Goal: Task Accomplishment & Management: Complete application form

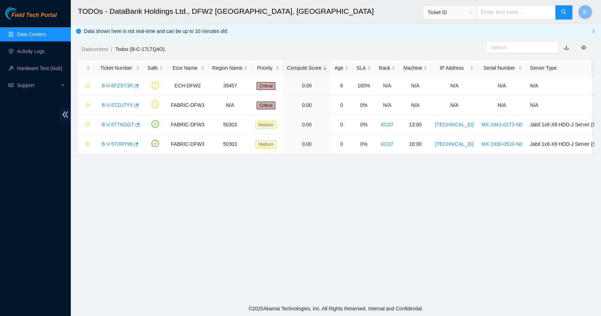
scroll to position [79, 0]
click at [26, 37] on link "Data Centers" at bounding box center [31, 35] width 29 height 6
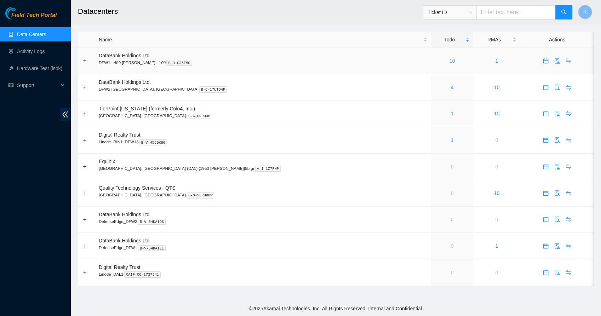
click at [450, 61] on link "10" at bounding box center [453, 61] width 6 height 6
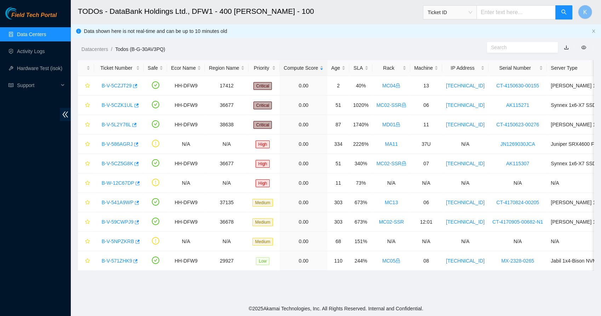
click at [566, 49] on link "button" at bounding box center [566, 48] width 5 height 6
click at [340, 50] on ol "Datacenters / Todos (B-G-30AV3PQ) /" at bounding box center [275, 49] width 388 height 8
click at [332, 65] on div "Age" at bounding box center [339, 68] width 14 height 8
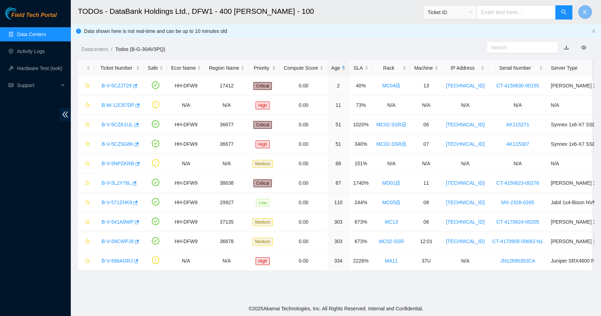
click at [332, 65] on div "Age" at bounding box center [339, 68] width 14 height 8
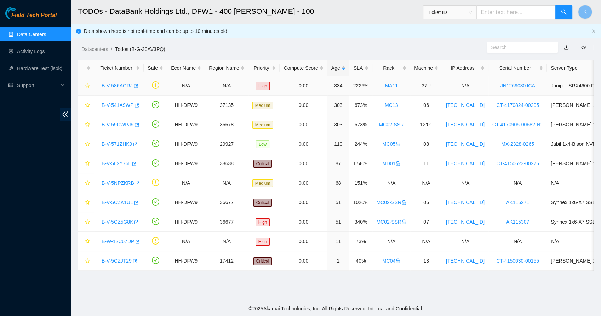
click at [121, 83] on link "B-V-586AGRJ" at bounding box center [117, 86] width 31 height 6
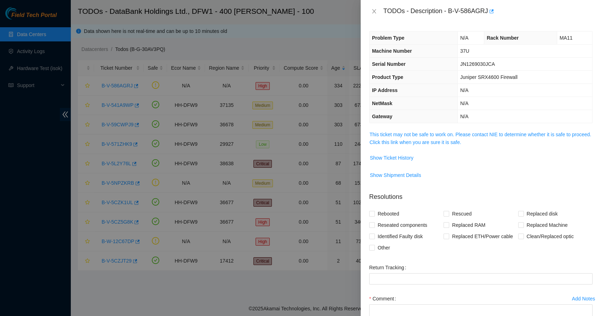
drag, startPoint x: 389, startPoint y: 146, endPoint x: 397, endPoint y: 128, distance: 20.6
click at [397, 128] on div "Problem Type N/A Rack Number MA11 Machine Number 37U Serial Number JN1269030JCA…" at bounding box center [481, 170] width 241 height 294
click at [394, 140] on link "This ticket may not be safe to work on. Please contact NIE to determine whether…" at bounding box center [481, 138] width 222 height 13
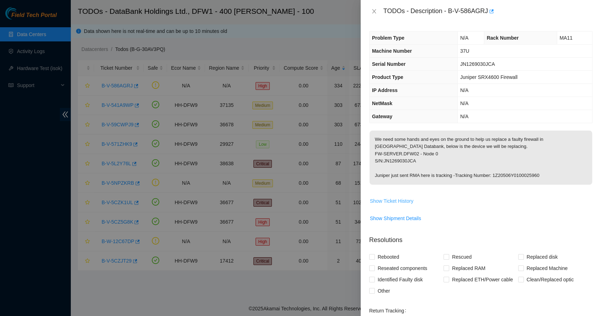
click at [396, 200] on span "Show Ticket History" at bounding box center [392, 201] width 44 height 8
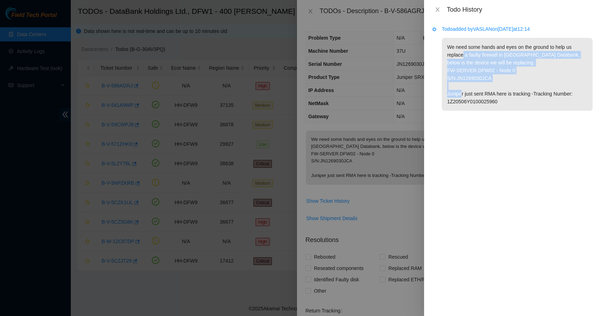
drag, startPoint x: 462, startPoint y: 51, endPoint x: 483, endPoint y: 99, distance: 52.5
click at [483, 99] on p "We need some hands and eyes on the ground to help us replace a faulty firewall …" at bounding box center [517, 74] width 151 height 73
click at [462, 100] on p "We need some hands and eyes on the ground to help us replace a faulty firewall …" at bounding box center [517, 74] width 151 height 73
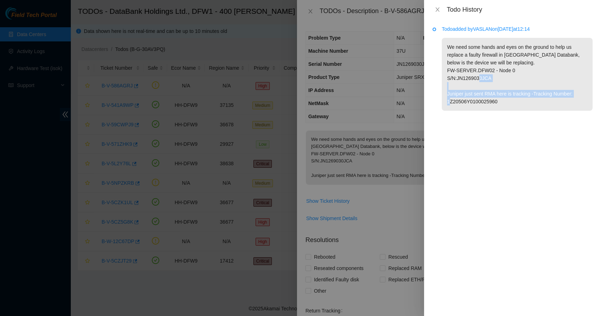
drag, startPoint x: 480, startPoint y: 104, endPoint x: 453, endPoint y: 92, distance: 29.6
click at [453, 92] on p "We need some hands and eyes on the ground to help us replace a faulty firewall …" at bounding box center [517, 74] width 151 height 73
drag, startPoint x: 453, startPoint y: 92, endPoint x: 492, endPoint y: 99, distance: 40.0
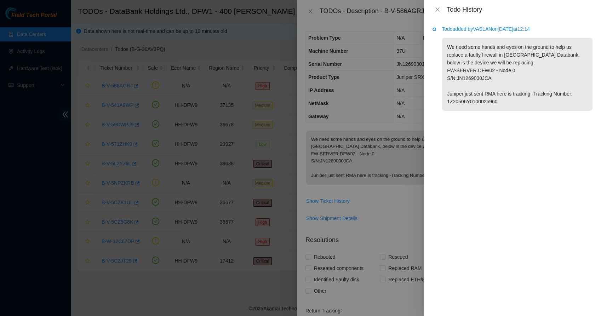
click at [492, 99] on p "We need some hands and eyes on the ground to help us replace a faulty firewall …" at bounding box center [517, 74] width 151 height 73
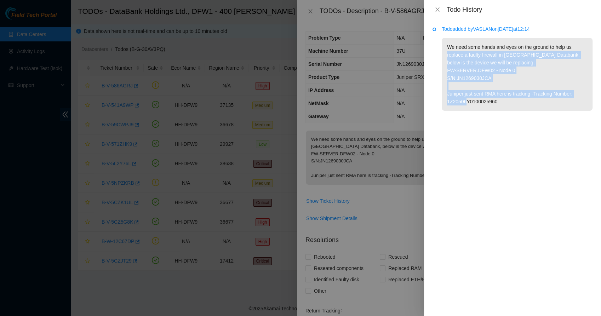
drag, startPoint x: 469, startPoint y: 92, endPoint x: 438, endPoint y: 51, distance: 51.6
click at [438, 51] on li "Todo added by VASLAN on 2024-08-29 at 12:14 We need some hands and eyes on the …" at bounding box center [513, 77] width 160 height 98
drag, startPoint x: 438, startPoint y: 51, endPoint x: 440, endPoint y: 89, distance: 37.3
click at [440, 89] on li "Todo added by VASLAN on 2024-08-29 at 12:14 We need some hands and eyes on the …" at bounding box center [513, 77] width 160 height 98
click at [487, 79] on p "We need some hands and eyes on the ground to help us replace a faulty firewall …" at bounding box center [517, 74] width 151 height 73
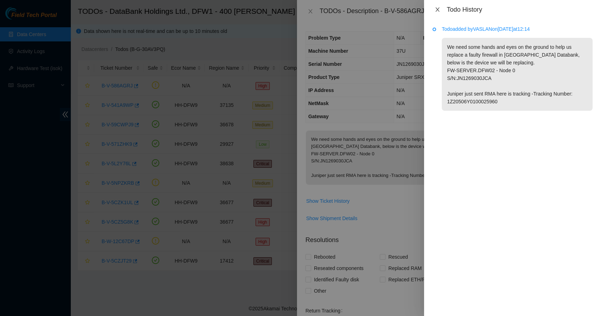
click at [437, 11] on icon "close" at bounding box center [438, 10] width 6 height 6
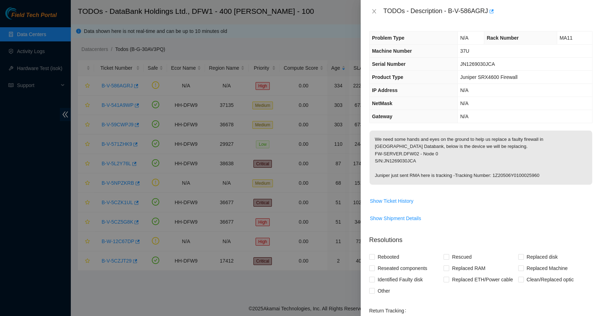
click at [454, 153] on p "We need some hands and eyes on the ground to help us replace a faulty firewall …" at bounding box center [481, 158] width 223 height 54
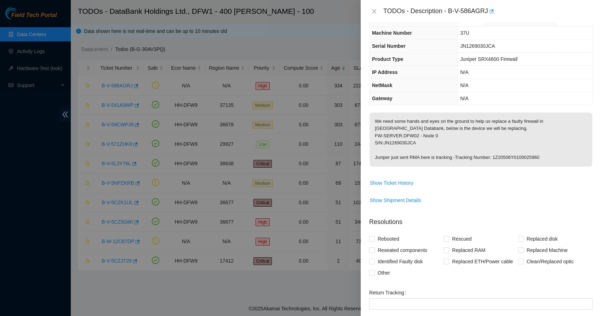
scroll to position [18, 0]
click at [393, 182] on span "Show Ticket History" at bounding box center [392, 183] width 44 height 8
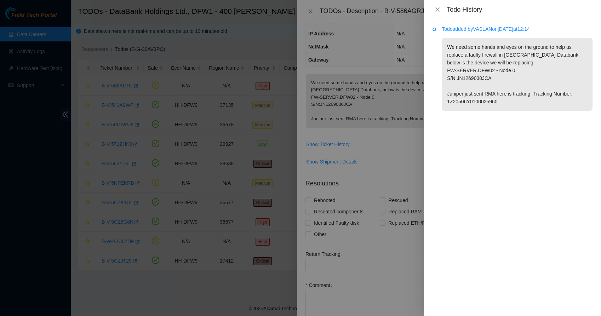
scroll to position [51, 0]
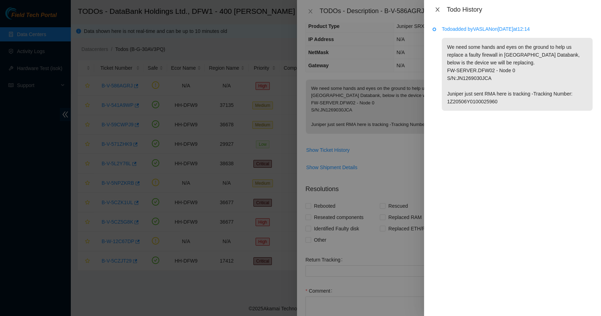
click at [436, 10] on icon "close" at bounding box center [438, 10] width 6 height 6
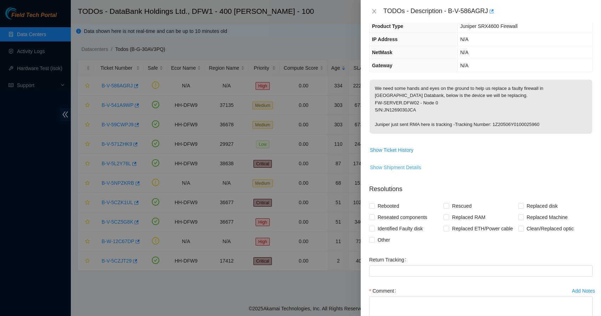
click at [381, 164] on span "Show Shipment Details" at bounding box center [395, 168] width 51 height 8
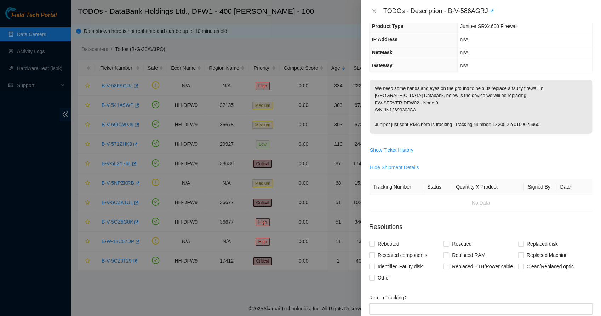
click at [381, 164] on span "Hide Shipment Details" at bounding box center [394, 168] width 49 height 8
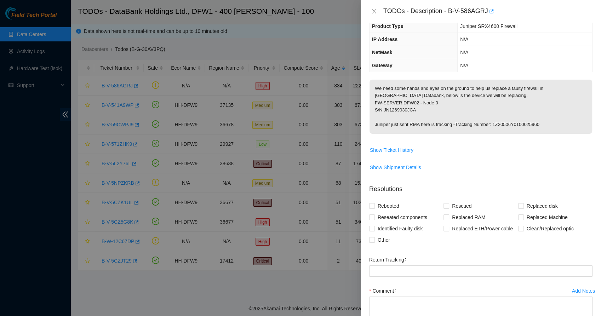
scroll to position [99, 0]
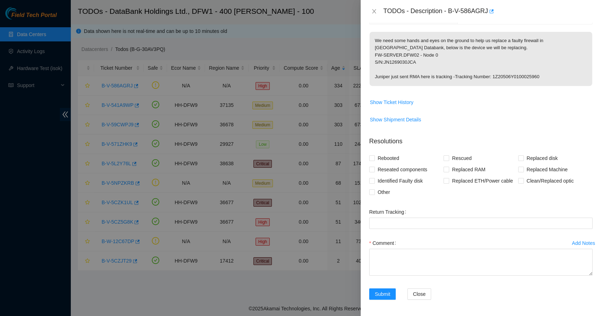
click at [575, 242] on div "Add Notes" at bounding box center [583, 243] width 23 height 5
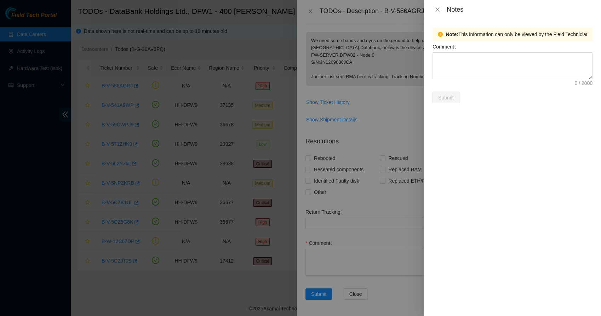
click at [436, 5] on div "Notes" at bounding box center [512, 9] width 177 height 19
click at [437, 9] on icon "close" at bounding box center [438, 9] width 4 height 4
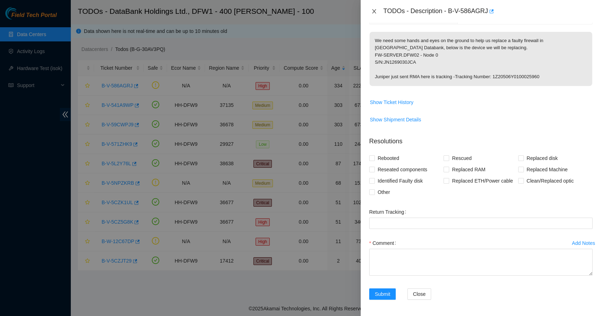
click at [373, 10] on icon "close" at bounding box center [374, 11] width 4 height 4
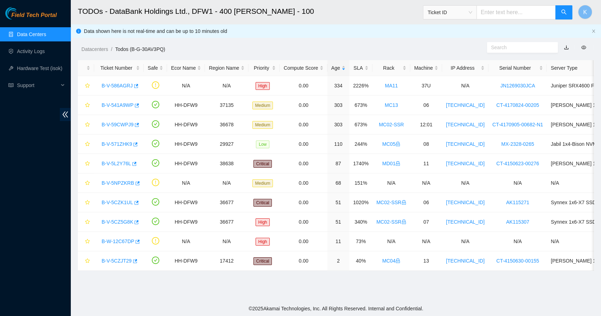
scroll to position [130, 0]
click at [123, 104] on link "B-V-541A9WP" at bounding box center [118, 105] width 32 height 6
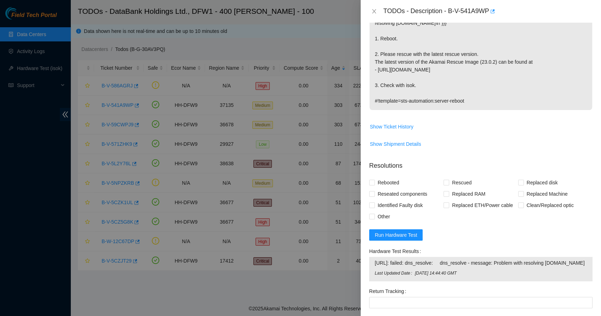
scroll to position [146, 0]
click at [398, 129] on span "Show Ticket History" at bounding box center [392, 127] width 44 height 8
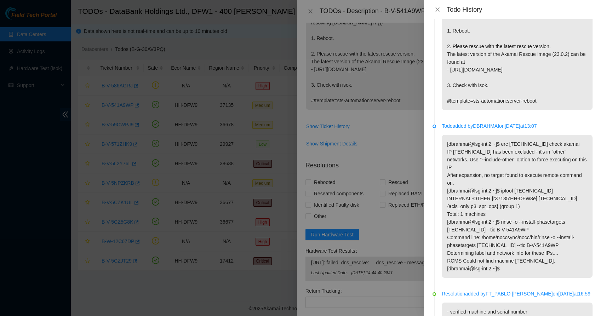
scroll to position [55, 0]
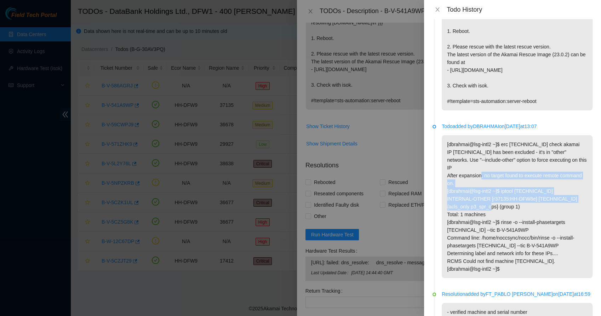
drag, startPoint x: 482, startPoint y: 174, endPoint x: 487, endPoint y: 208, distance: 35.2
click at [487, 208] on p "[dbrahmai@lsg-intl2 ~]$ erc 192.168.122.50 check akamai IP 192.168.122.50 has b…" at bounding box center [517, 206] width 151 height 143
click at [469, 201] on p "[dbrahmai@lsg-intl2 ~]$ erc 192.168.122.50 check akamai IP 192.168.122.50 has b…" at bounding box center [517, 206] width 151 height 143
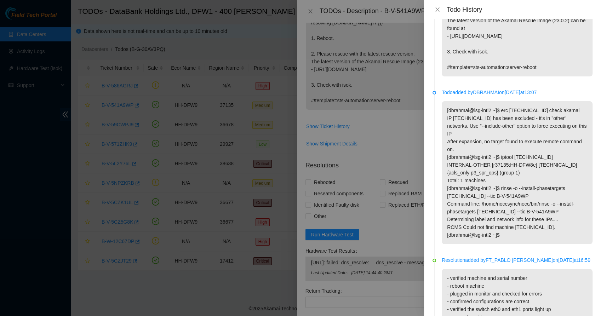
scroll to position [176, 0]
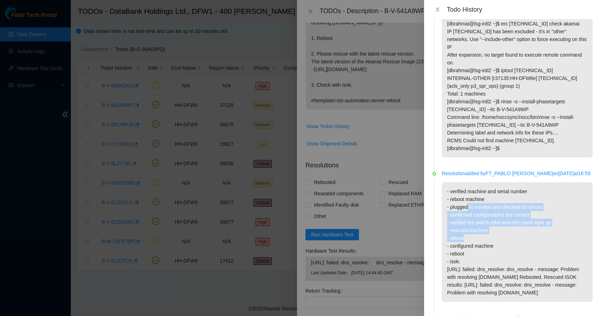
click at [467, 241] on p "- verified machine and serial number - reboot machine - plugged in monitor and …" at bounding box center [517, 242] width 151 height 120
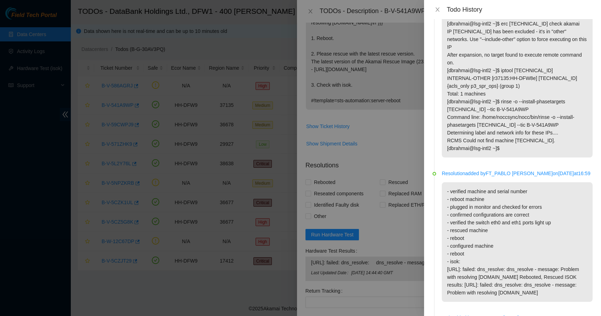
click at [458, 252] on p "- verified machine and serial number - reboot machine - plugged in monitor and …" at bounding box center [517, 242] width 151 height 120
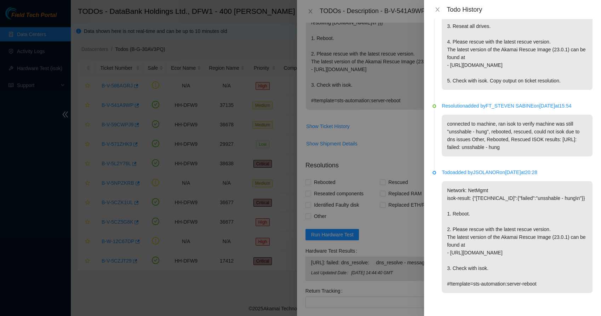
scroll to position [960, 0]
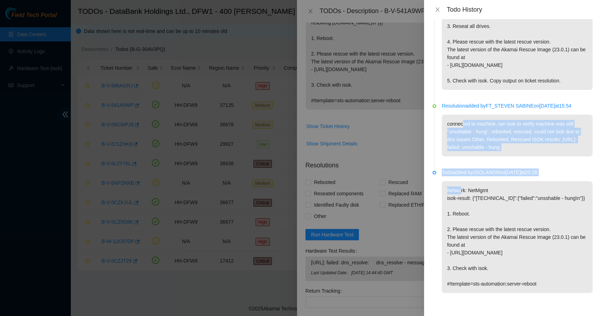
drag, startPoint x: 463, startPoint y: 127, endPoint x: 462, endPoint y: 182, distance: 54.9
drag, startPoint x: 462, startPoint y: 182, endPoint x: 458, endPoint y: 195, distance: 13.2
click at [458, 195] on p "Network: NetMgmt isok-result: {"192.168.122.50":{"failed":"unsshable - hung\n"}…" at bounding box center [517, 237] width 151 height 112
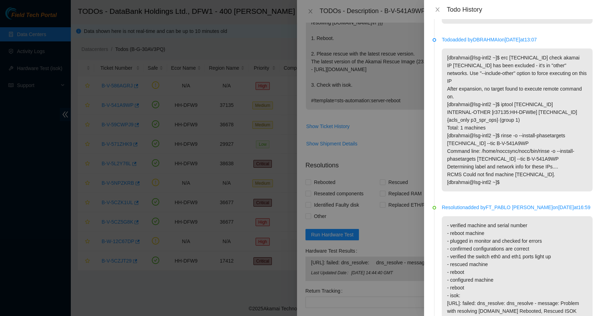
scroll to position [0, 0]
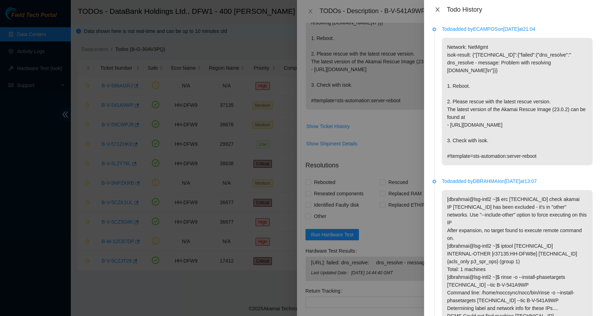
click at [436, 9] on icon "close" at bounding box center [438, 10] width 6 height 6
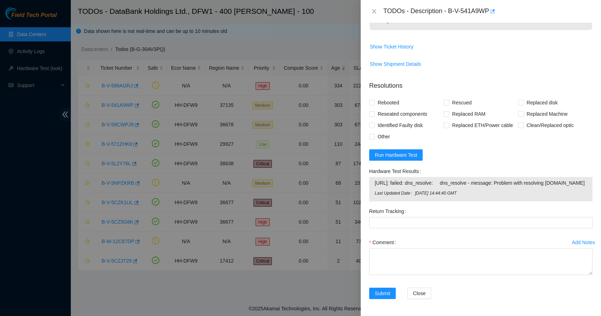
scroll to position [124, 0]
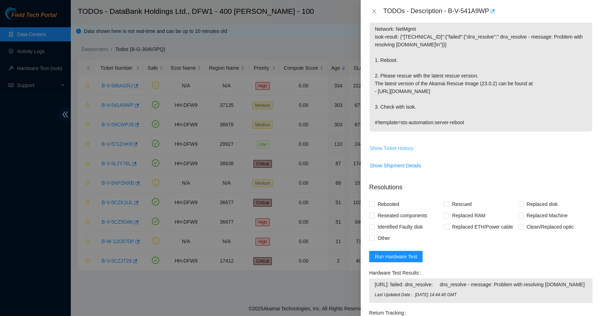
click at [394, 149] on span "Show Ticket History" at bounding box center [392, 149] width 44 height 8
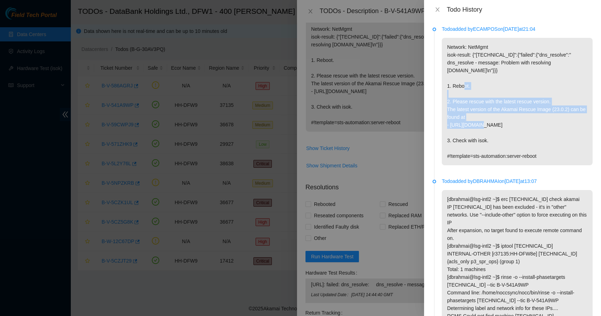
drag, startPoint x: 460, startPoint y: 90, endPoint x: 473, endPoint y: 129, distance: 41.4
click at [473, 129] on p "Network: NetMgmt isok-result: {"192.168.122.50":{"failed":{"dns_resolve":" dns_…" at bounding box center [517, 102] width 151 height 128
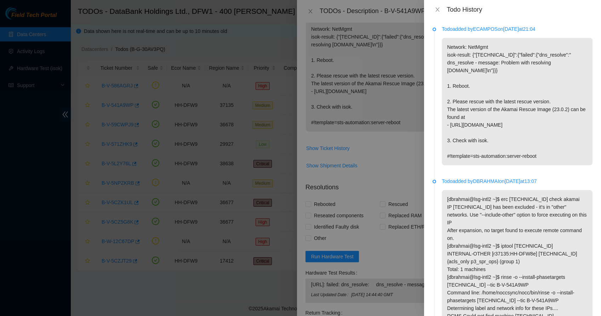
drag, startPoint x: 473, startPoint y: 129, endPoint x: 458, endPoint y: 139, distance: 18.2
click at [458, 139] on p "Network: NetMgmt isok-result: {"192.168.122.50":{"failed":{"dns_resolve":" dns_…" at bounding box center [517, 102] width 151 height 128
drag, startPoint x: 458, startPoint y: 139, endPoint x: 461, endPoint y: 177, distance: 38.4
drag, startPoint x: 461, startPoint y: 177, endPoint x: 453, endPoint y: 170, distance: 10.3
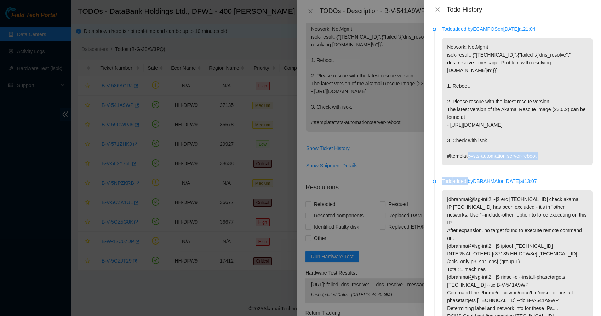
click at [453, 170] on li "Todo added by ECAMPOS on 2024-09-13 at 21:04 Network: NetMgmt isok-result: {"19…" at bounding box center [513, 104] width 160 height 152
drag, startPoint x: 453, startPoint y: 170, endPoint x: 451, endPoint y: 152, distance: 18.6
click at [451, 152] on p "Network: NetMgmt isok-result: {"192.168.122.50":{"failed":{"dns_resolve":" dns_…" at bounding box center [517, 102] width 151 height 128
click at [459, 201] on p "[dbrahmai@lsg-intl2 ~]$ erc 192.168.122.50 check akamai IP 192.168.122.50 has b…" at bounding box center [517, 261] width 151 height 143
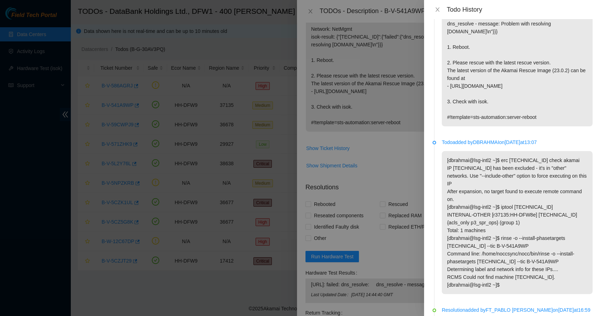
scroll to position [21, 0]
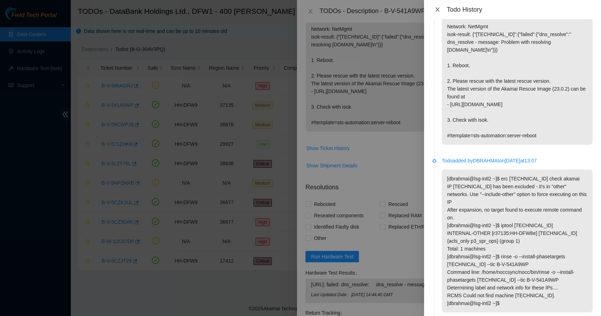
click at [436, 11] on icon "close" at bounding box center [438, 10] width 6 height 6
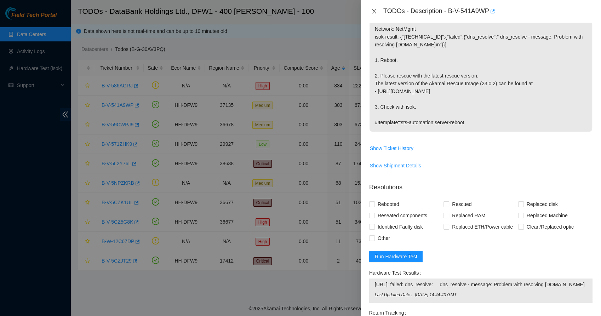
click at [375, 9] on icon "close" at bounding box center [375, 12] width 6 height 6
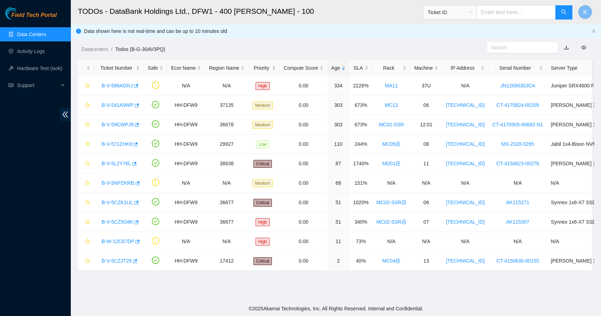
scroll to position [142, 0]
click at [123, 123] on link "B-V-59CWPJ9" at bounding box center [118, 125] width 32 height 6
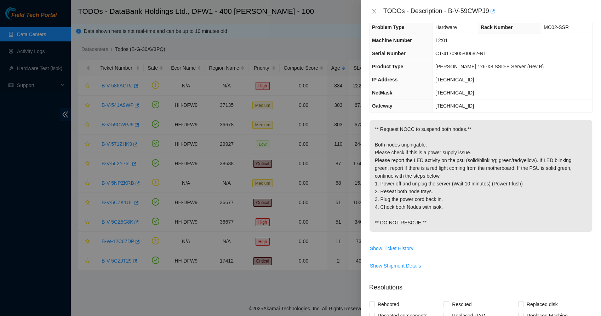
scroll to position [10, 0]
click at [394, 253] on span "Show Ticket History" at bounding box center [392, 249] width 44 height 8
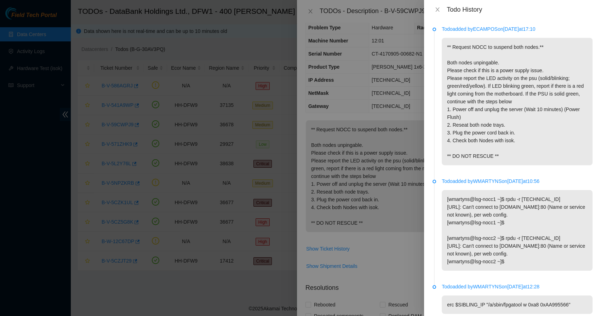
scroll to position [28, 0]
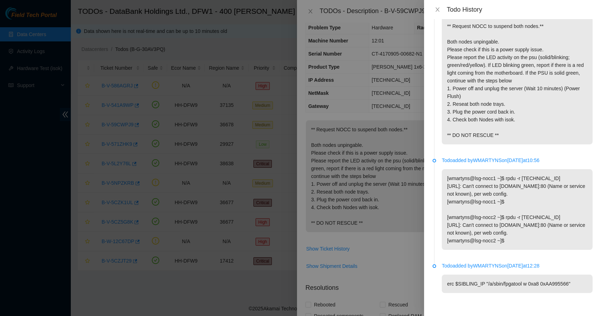
drag, startPoint x: 470, startPoint y: 186, endPoint x: 469, endPoint y: 264, distance: 78.3
click at [469, 264] on ul "Todo added by ECAMPOS on 2024-10-04 at 17:10 ** Request NOCC to suspend both no…" at bounding box center [513, 157] width 160 height 301
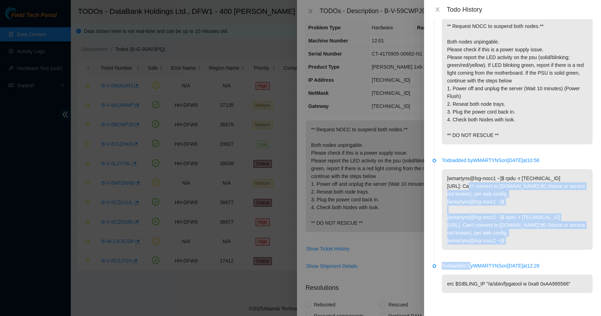
drag, startPoint x: 469, startPoint y: 264, endPoint x: 461, endPoint y: 266, distance: 8.8
click at [461, 266] on p "Todo added by WMARTYNS on 2024-09-24 at 12:28" at bounding box center [517, 266] width 151 height 8
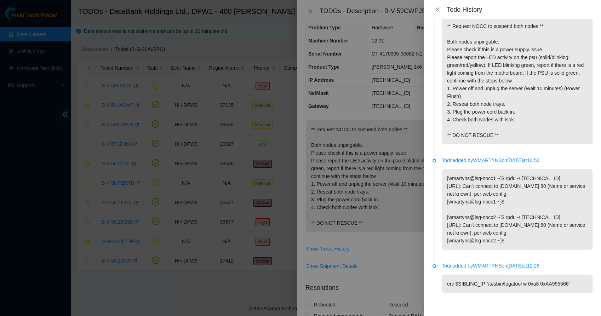
click at [458, 189] on p "[wmartyns@lsg-nocc1 ~]$ rpdu -r 72.246.50.119 72.246.50.119: Can't connect to r…" at bounding box center [517, 209] width 151 height 81
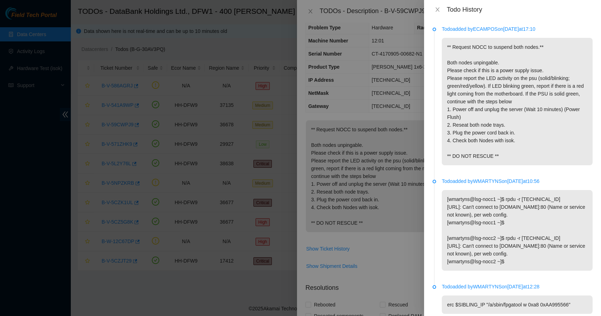
click at [435, 13] on div "Todo History" at bounding box center [513, 10] width 160 height 8
click at [438, 6] on div "Todo History" at bounding box center [513, 10] width 160 height 8
click at [437, 8] on icon "close" at bounding box center [438, 10] width 6 height 6
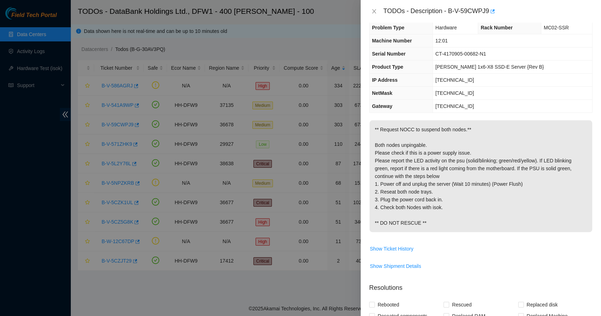
click at [383, 35] on th "Machine Number" at bounding box center [401, 40] width 63 height 13
click at [370, 11] on button "Close" at bounding box center [374, 11] width 10 height 7
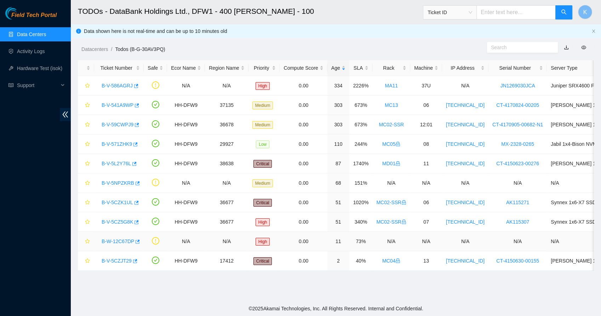
click at [109, 244] on link "B-W-12C67DP" at bounding box center [118, 242] width 33 height 6
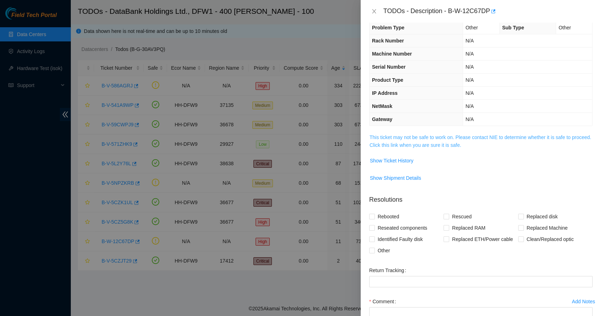
click at [397, 142] on link "This ticket may not be safe to work on. Please contact NIE to determine whether…" at bounding box center [481, 141] width 222 height 13
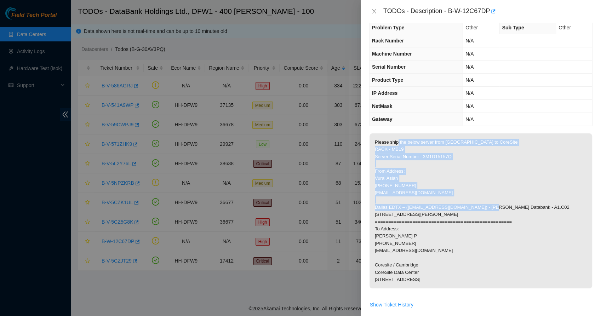
drag, startPoint x: 396, startPoint y: 143, endPoint x: 415, endPoint y: 216, distance: 75.3
click at [415, 216] on p "Please ship the below server from [GEOGRAPHIC_DATA] to CoreSite RACK - MB19 Ser…" at bounding box center [481, 211] width 223 height 155
click at [395, 201] on p "Please ship the below server from [GEOGRAPHIC_DATA] to CoreSite RACK - MB19 Ser…" at bounding box center [481, 211] width 223 height 155
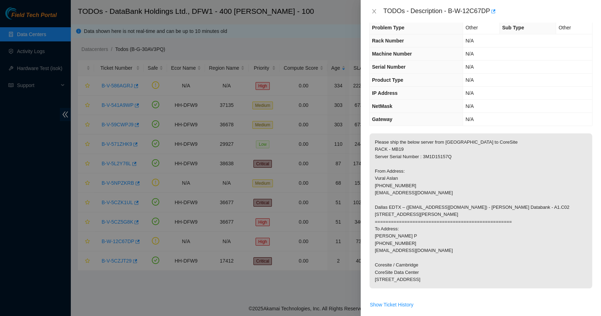
click at [394, 181] on p "Please ship the below server from [GEOGRAPHIC_DATA] to CoreSite RACK - MB19 Ser…" at bounding box center [481, 211] width 223 height 155
drag, startPoint x: 377, startPoint y: 142, endPoint x: 386, endPoint y: 171, distance: 30.6
click at [386, 171] on p "Please ship the below server from [GEOGRAPHIC_DATA] to CoreSite RACK - MB19 Ser…" at bounding box center [481, 211] width 223 height 155
drag, startPoint x: 386, startPoint y: 171, endPoint x: 382, endPoint y: 173, distance: 4.0
click at [382, 173] on p "Please ship the below server from [GEOGRAPHIC_DATA] to CoreSite RACK - MB19 Ser…" at bounding box center [481, 211] width 223 height 155
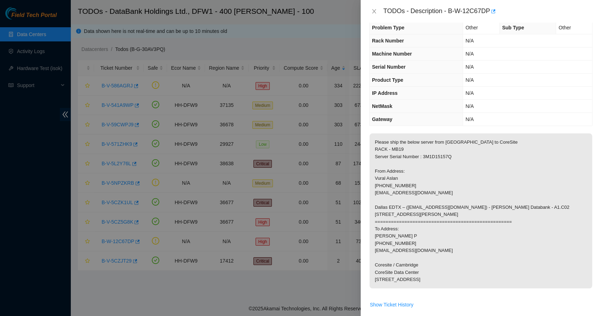
click at [382, 181] on p "Please ship the below server from [GEOGRAPHIC_DATA] to CoreSite RACK - MB19 Ser…" at bounding box center [481, 211] width 223 height 155
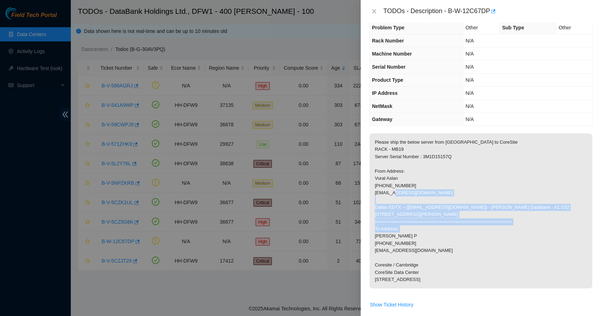
drag, startPoint x: 385, startPoint y: 202, endPoint x: 398, endPoint y: 254, distance: 53.8
click at [398, 254] on p "Please ship the below server from [GEOGRAPHIC_DATA] to CoreSite RACK - MB19 Ser…" at bounding box center [481, 211] width 223 height 155
drag, startPoint x: 398, startPoint y: 254, endPoint x: 378, endPoint y: 246, distance: 21.8
click at [378, 246] on p "Please ship the below server from [GEOGRAPHIC_DATA] to CoreSite RACK - MB19 Ser…" at bounding box center [481, 211] width 223 height 155
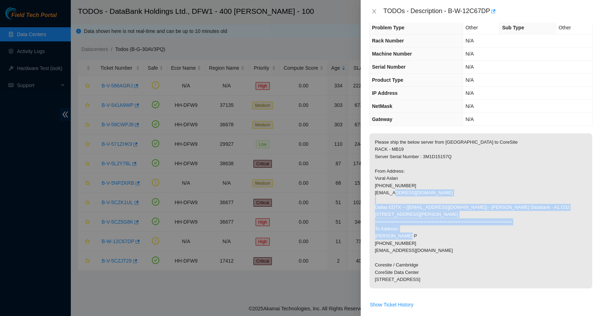
drag, startPoint x: 378, startPoint y: 246, endPoint x: 381, endPoint y: 237, distance: 9.6
click at [381, 237] on p "Please ship the below server from [GEOGRAPHIC_DATA] to CoreSite RACK - MB19 Ser…" at bounding box center [481, 211] width 223 height 155
click at [384, 249] on p "Please ship the below server from [GEOGRAPHIC_DATA] to CoreSite RACK - MB19 Ser…" at bounding box center [481, 211] width 223 height 155
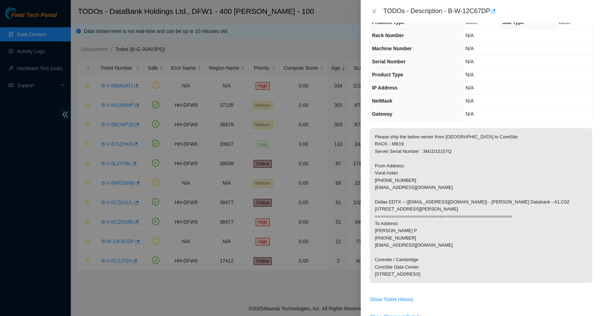
scroll to position [67, 0]
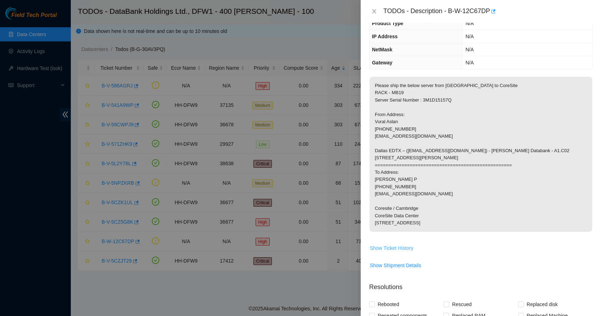
click at [385, 252] on span "Show Ticket History" at bounding box center [392, 248] width 44 height 8
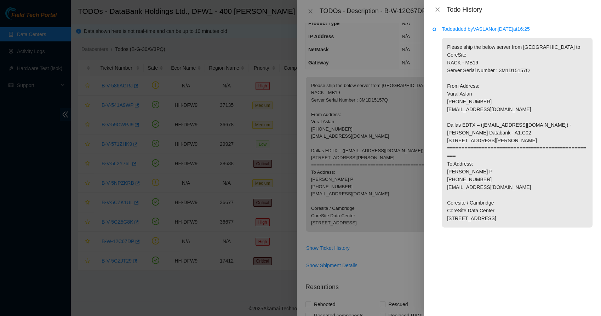
click at [439, 14] on div "Todo History" at bounding box center [512, 9] width 177 height 19
drag, startPoint x: 439, startPoint y: 14, endPoint x: 436, endPoint y: 10, distance: 5.2
click at [436, 10] on icon "close" at bounding box center [438, 10] width 6 height 6
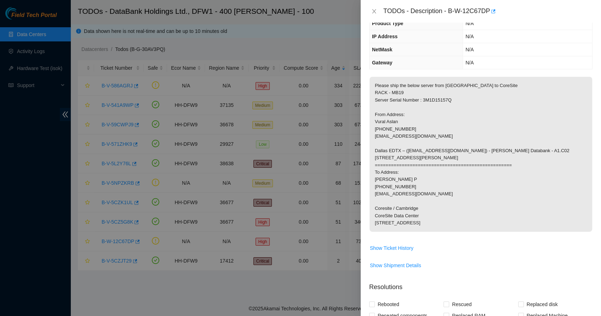
click at [418, 91] on p "Please ship the below server from [GEOGRAPHIC_DATA] to CoreSite RACK - MB19 Ser…" at bounding box center [481, 154] width 223 height 155
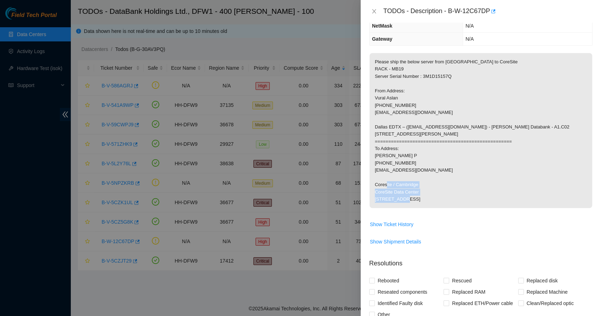
drag, startPoint x: 415, startPoint y: 225, endPoint x: 386, endPoint y: 201, distance: 37.7
click at [386, 201] on p "Please ship the below server from [GEOGRAPHIC_DATA] to CoreSite RACK - MB19 Ser…" at bounding box center [481, 130] width 223 height 155
click at [388, 208] on p "Please ship the below server from [GEOGRAPHIC_DATA] to CoreSite RACK - MB19 Ser…" at bounding box center [481, 130] width 223 height 155
click at [406, 228] on span "Show Ticket History" at bounding box center [392, 225] width 44 height 8
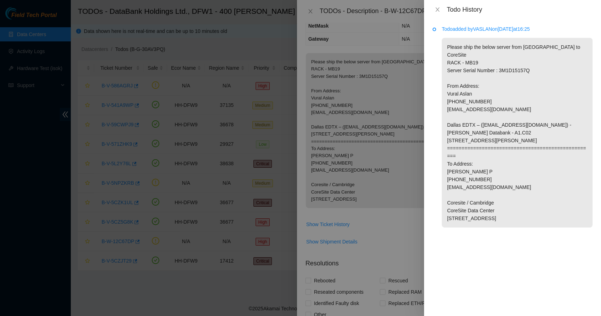
click at [439, 14] on div "Todo History" at bounding box center [512, 9] width 177 height 19
click at [438, 10] on icon "close" at bounding box center [438, 9] width 4 height 4
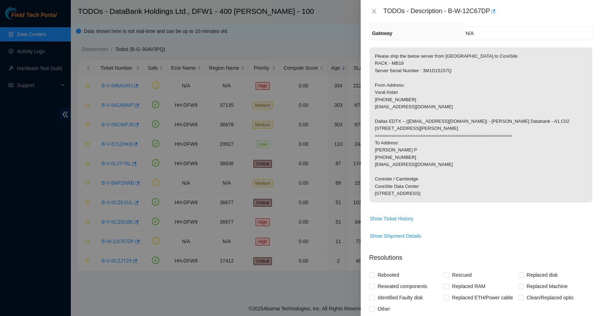
scroll to position [0, 0]
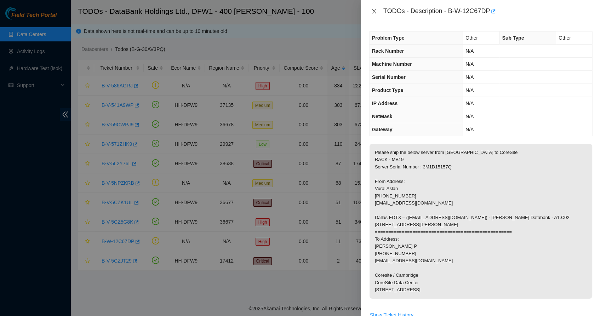
click at [374, 14] on button "Close" at bounding box center [374, 11] width 10 height 7
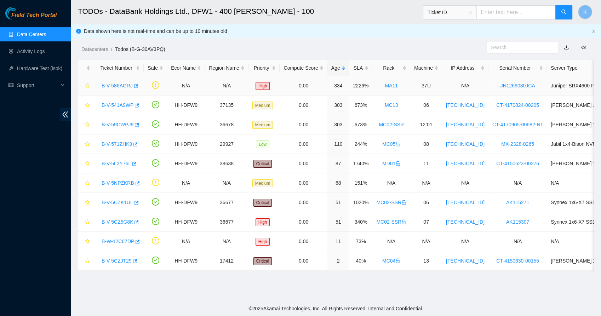
click at [115, 86] on link "B-V-586AGRJ" at bounding box center [117, 86] width 31 height 6
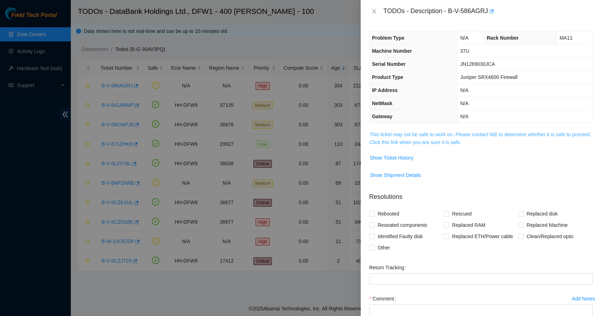
click at [410, 135] on link "This ticket may not be safe to work on. Please contact NIE to determine whether…" at bounding box center [481, 138] width 222 height 13
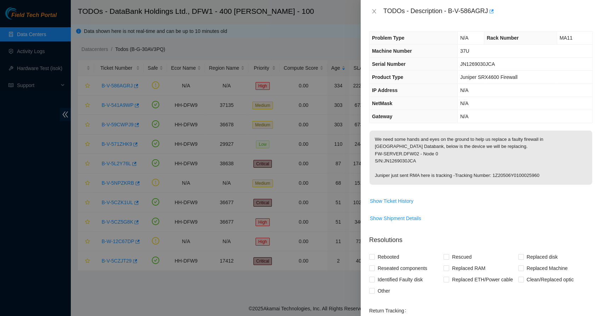
click at [410, 135] on p "We need some hands and eyes on the ground to help us replace a faulty firewall …" at bounding box center [481, 158] width 223 height 54
click at [375, 12] on icon "close" at bounding box center [374, 11] width 4 height 4
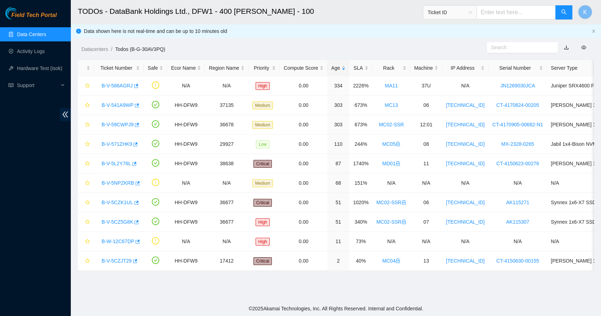
click at [45, 34] on link "Data Centers" at bounding box center [31, 35] width 29 height 6
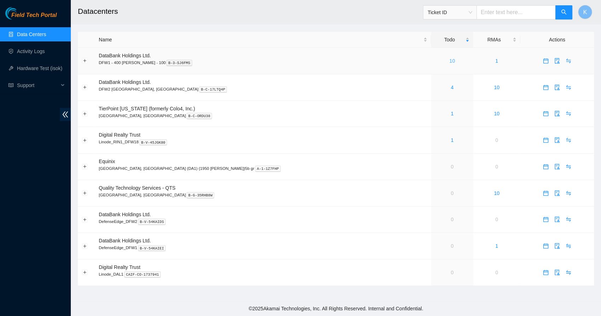
click at [450, 61] on link "10" at bounding box center [453, 61] width 6 height 6
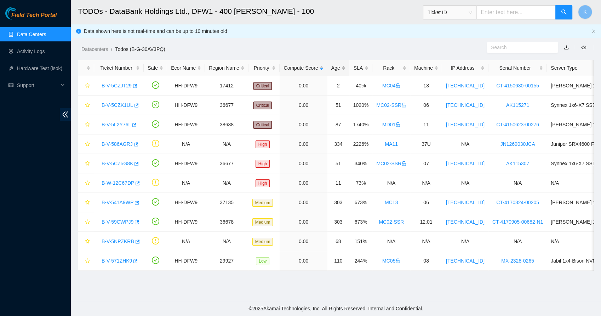
click at [335, 70] on div "Age" at bounding box center [339, 68] width 14 height 8
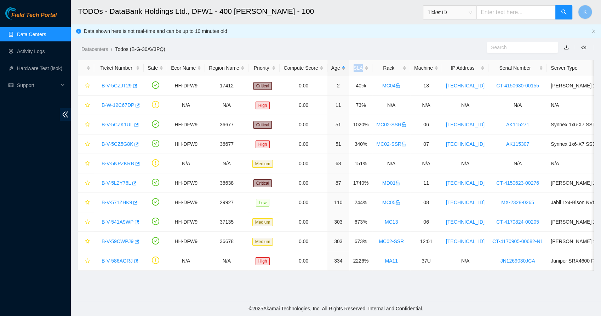
click at [335, 70] on div "Age" at bounding box center [339, 68] width 14 height 8
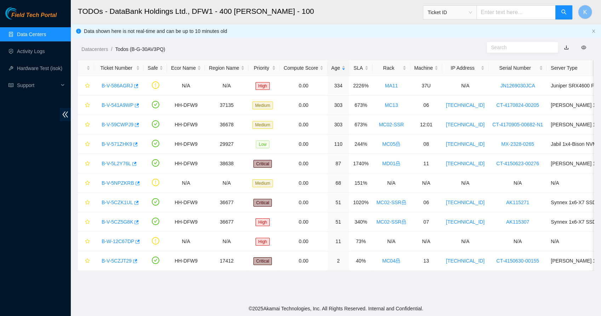
click at [198, 48] on ol "Datacenters / Todos (B-G-30AV3PQ) /" at bounding box center [275, 49] width 388 height 8
click at [115, 85] on link "B-V-586AGRJ" at bounding box center [117, 86] width 31 height 6
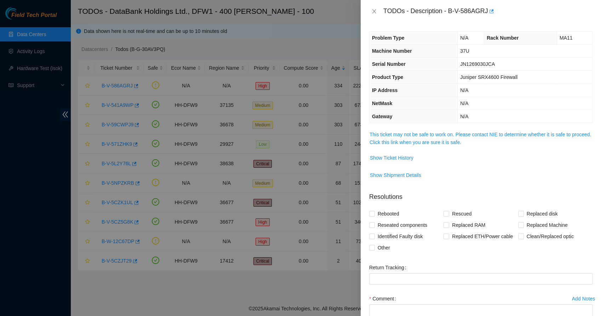
click at [427, 198] on p "Resolutions" at bounding box center [481, 194] width 224 height 15
click at [444, 127] on div "Problem Type N/A Rack Number MA11 Machine Number 37U Serial Number JN1269030JCA…" at bounding box center [481, 170] width 241 height 294
click at [443, 132] on link "This ticket may not be safe to work on. Please contact NIE to determine whether…" at bounding box center [481, 138] width 222 height 13
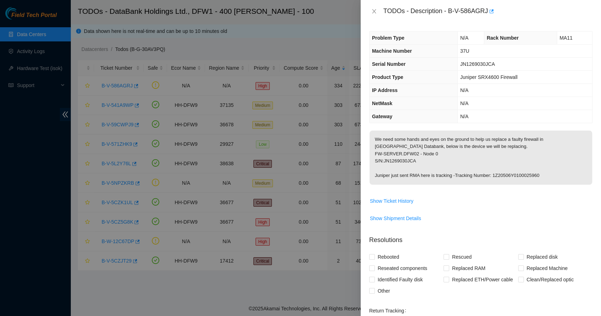
click at [510, 174] on p "We need some hands and eyes on the ground to help us replace a faulty firewall …" at bounding box center [481, 158] width 223 height 54
copy p "1Z20506Y0100025960"
click at [402, 198] on span "Show Ticket History" at bounding box center [392, 201] width 44 height 8
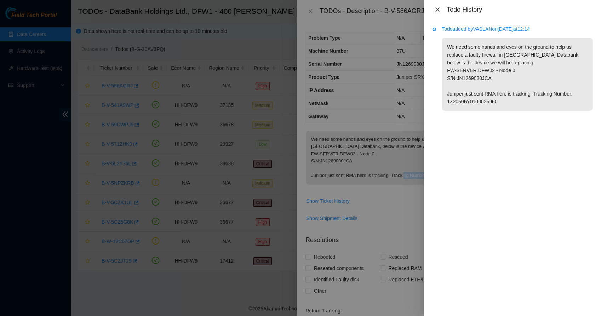
click at [436, 7] on icon "close" at bounding box center [438, 9] width 4 height 4
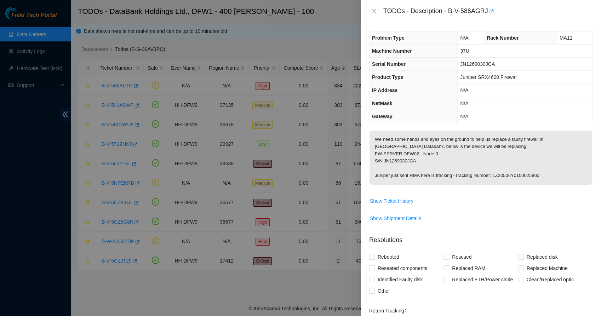
click at [411, 157] on p "We need some hands and eyes on the ground to help us replace a faulty firewall …" at bounding box center [481, 158] width 223 height 54
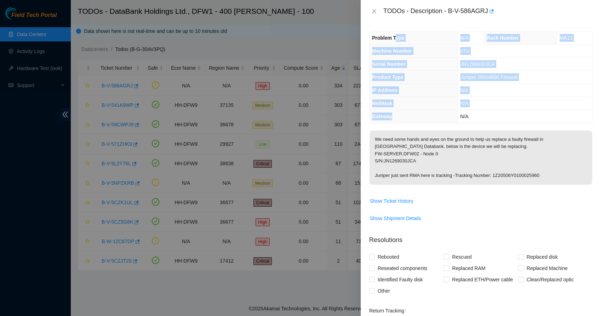
drag, startPoint x: 397, startPoint y: 40, endPoint x: 414, endPoint y: 110, distance: 72.2
click at [414, 110] on tbody "Problem Type N/A Rack Number MA11 Machine Number 37U Serial Number JN1269030JCA…" at bounding box center [481, 77] width 223 height 91
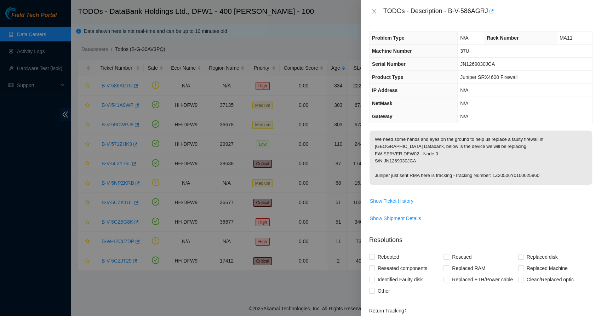
click at [465, 126] on div "Problem Type N/A Rack Number MA11 Machine Number 37U Serial Number JN1269030JCA…" at bounding box center [481, 170] width 241 height 294
click at [372, 13] on icon "close" at bounding box center [375, 12] width 6 height 6
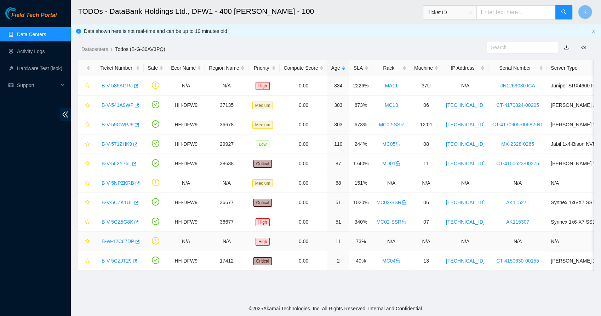
click at [122, 242] on link "B-W-12C67DP" at bounding box center [118, 242] width 33 height 6
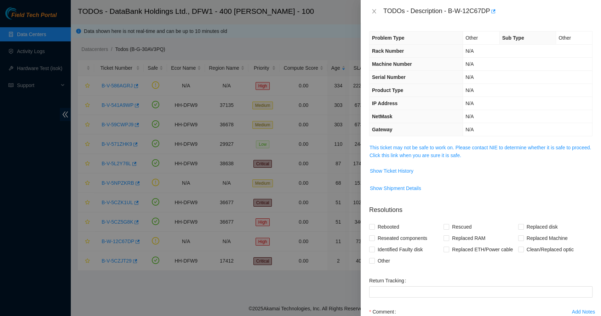
click at [363, 153] on div "Problem Type Other Sub Type Other Rack Number N/A Machine Number N/A Serial Num…" at bounding box center [481, 170] width 241 height 294
click at [376, 151] on link "This ticket may not be safe to work on. Please contact NIE to determine whether…" at bounding box center [481, 151] width 222 height 13
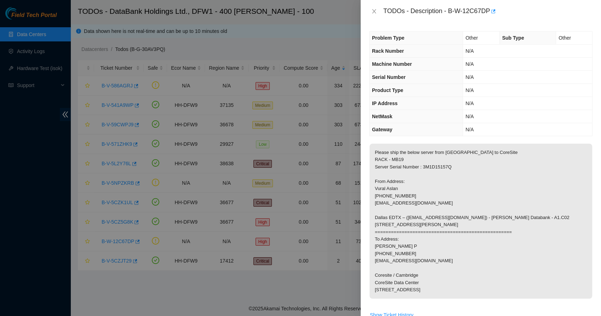
scroll to position [166, 0]
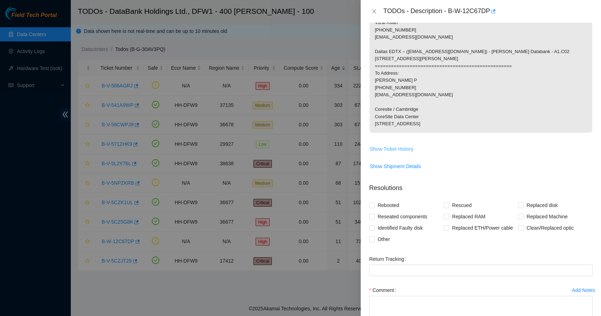
click at [392, 153] on span "Show Ticket History" at bounding box center [392, 149] width 44 height 8
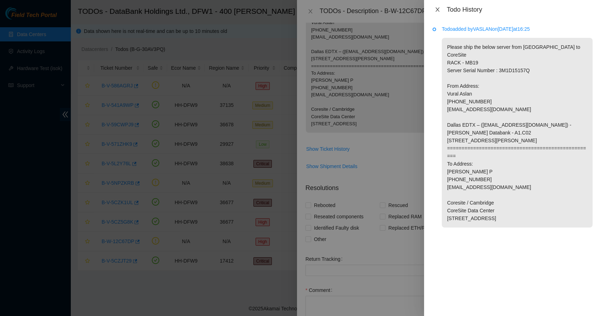
click at [437, 10] on icon "close" at bounding box center [438, 9] width 4 height 4
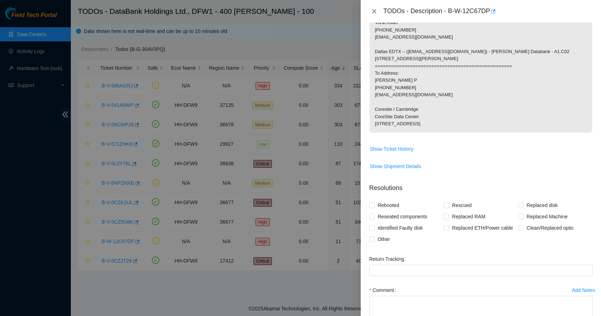
click at [374, 11] on icon "close" at bounding box center [374, 11] width 4 height 4
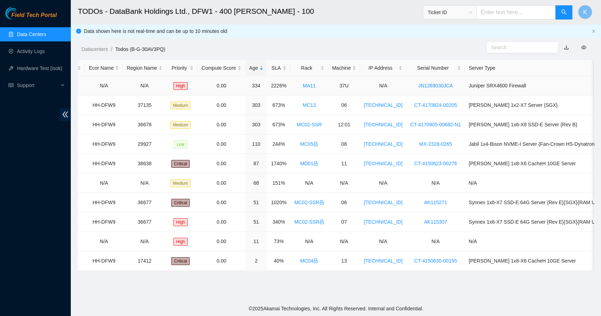
scroll to position [0, 0]
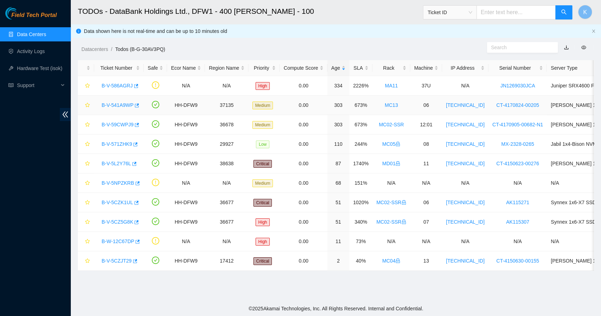
click at [122, 103] on link "B-V-541A9WP" at bounding box center [118, 105] width 32 height 6
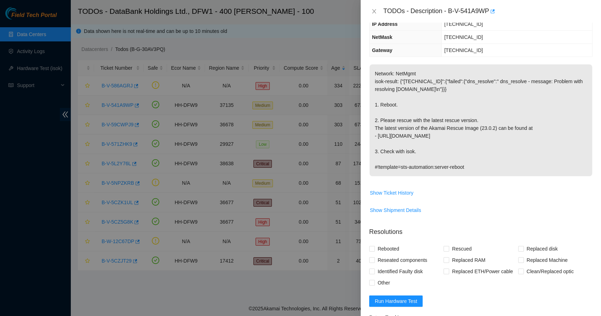
scroll to position [56, 0]
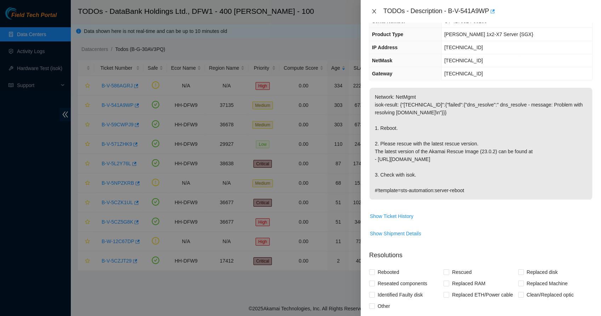
click at [373, 12] on icon "close" at bounding box center [375, 12] width 6 height 6
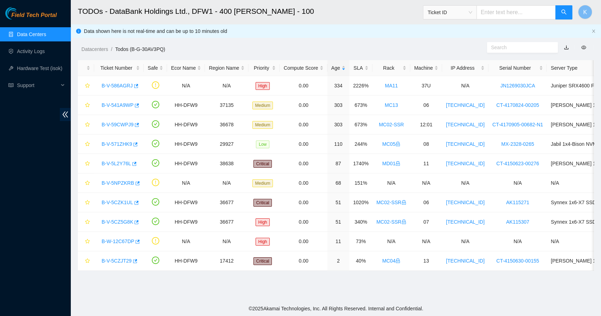
scroll to position [79, 0]
click at [120, 183] on link "B-V-5NPZKRB" at bounding box center [118, 183] width 33 height 6
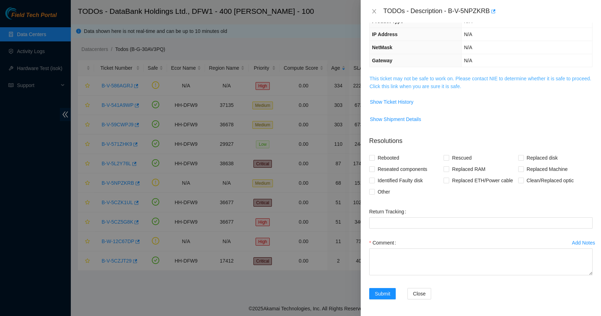
click at [402, 86] on link "This ticket may not be safe to work on. Please contact NIE to determine whether…" at bounding box center [481, 82] width 222 height 13
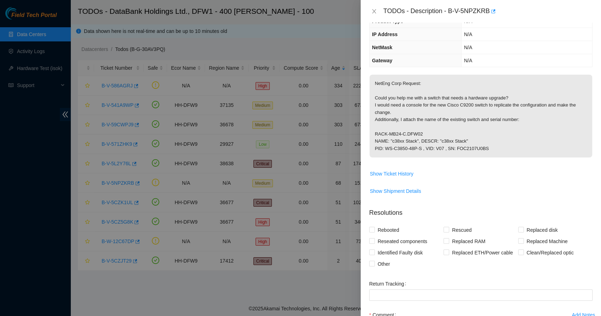
click at [394, 181] on td "Show Ticket History" at bounding box center [481, 176] width 224 height 17
click at [397, 174] on span "Show Ticket History" at bounding box center [392, 174] width 44 height 8
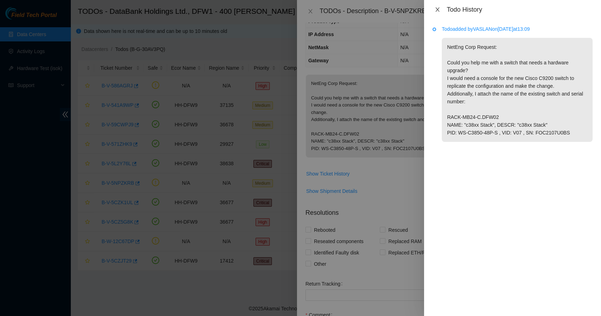
click at [437, 12] on icon "close" at bounding box center [438, 10] width 6 height 6
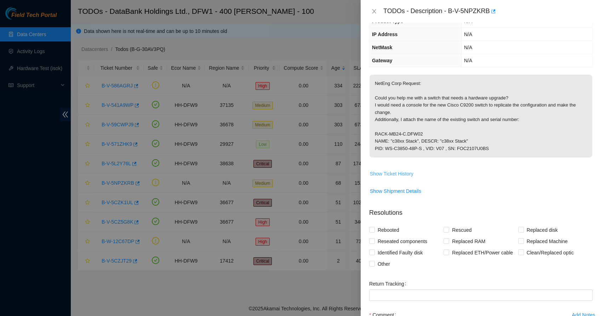
click at [397, 176] on span "Show Ticket History" at bounding box center [392, 174] width 44 height 8
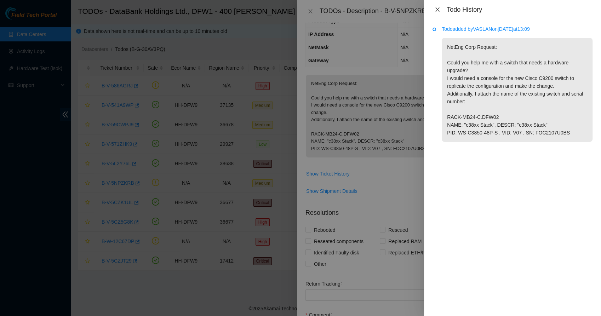
click at [436, 10] on icon "close" at bounding box center [438, 10] width 6 height 6
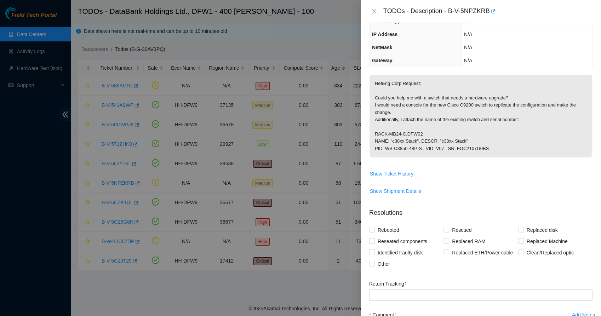
click at [401, 100] on p "NetEng Corp Request: Could you help me with a switch that needs a hardware upgr…" at bounding box center [481, 116] width 223 height 83
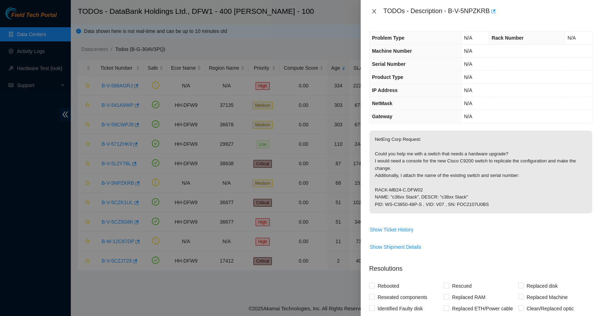
click at [375, 13] on icon "close" at bounding box center [374, 11] width 4 height 4
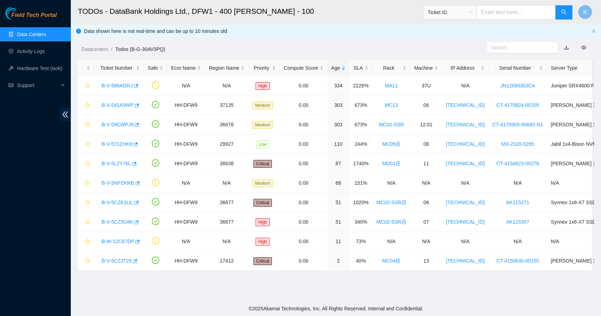
click at [336, 51] on ol "Datacenters / Todos (B-G-30AV3PQ) /" at bounding box center [275, 49] width 388 height 8
click at [108, 245] on div "B-W-12C67DP" at bounding box center [119, 241] width 42 height 11
click at [113, 244] on link "B-W-12C67DP" at bounding box center [118, 242] width 33 height 6
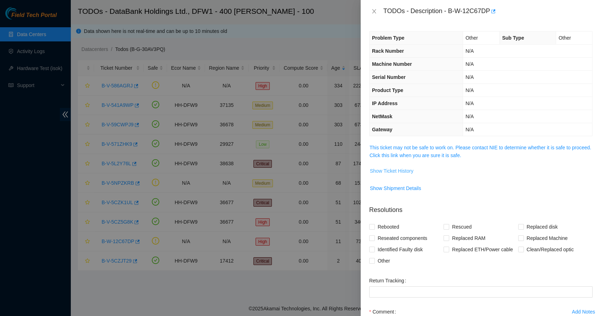
click at [400, 174] on span "Show Ticket History" at bounding box center [392, 171] width 44 height 8
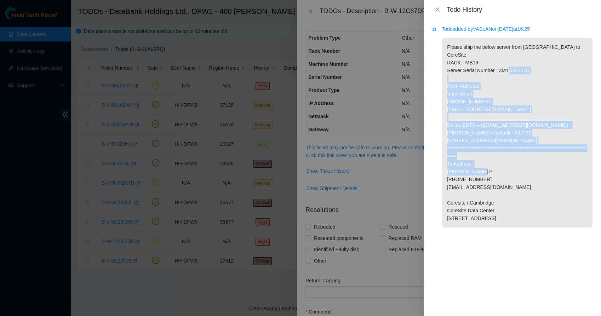
drag, startPoint x: 469, startPoint y: 102, endPoint x: 471, endPoint y: 183, distance: 80.8
click at [471, 183] on p "Please ship the below server from [GEOGRAPHIC_DATA] to CoreSite RACK - MB19 Ser…" at bounding box center [517, 133] width 151 height 190
click at [465, 94] on p "Please ship the below server from [GEOGRAPHIC_DATA] to CoreSite RACK - MB19 Ser…" at bounding box center [517, 133] width 151 height 190
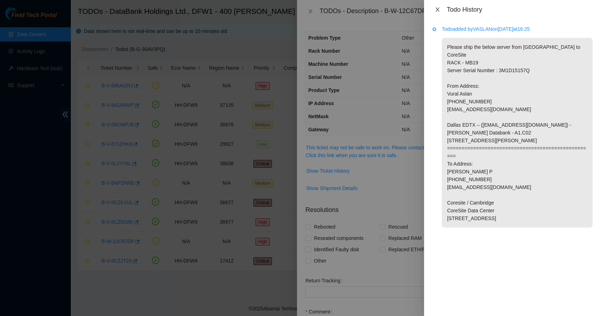
click at [437, 11] on icon "close" at bounding box center [438, 10] width 6 height 6
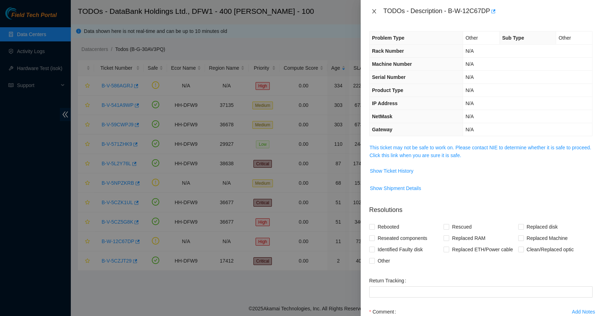
click at [376, 10] on icon "close" at bounding box center [375, 12] width 6 height 6
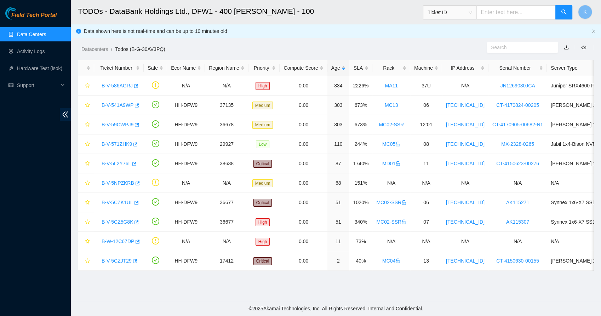
click at [340, 20] on h2 "TODOs - DataBank Holdings Ltd., DFW1 - 400 [PERSON_NAME] - 100" at bounding box center [283, 11] width 411 height 23
click at [114, 103] on link "B-V-541A9WP" at bounding box center [118, 105] width 32 height 6
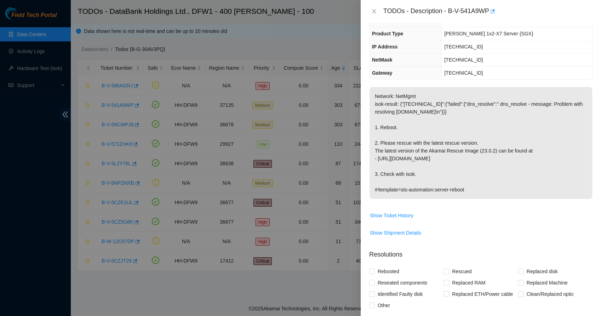
scroll to position [57, 0]
click at [392, 215] on span "Show Ticket History" at bounding box center [392, 215] width 44 height 8
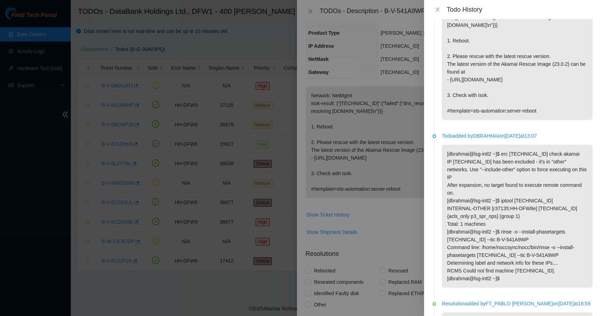
scroll to position [0, 0]
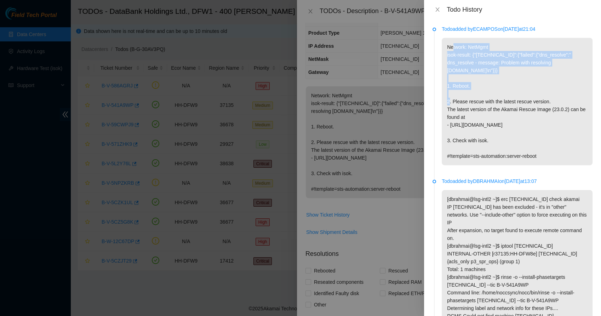
drag, startPoint x: 485, startPoint y: 92, endPoint x: 454, endPoint y: 38, distance: 62.2
click at [454, 38] on p "Network: NetMgmt isok-result: {"192.168.122.50":{"failed":{"dns_resolve":" dns_…" at bounding box center [517, 102] width 151 height 128
click at [451, 38] on p "Network: NetMgmt isok-result: {"192.168.122.50":{"failed":{"dns_resolve":" dns_…" at bounding box center [517, 102] width 151 height 128
drag, startPoint x: 444, startPoint y: 41, endPoint x: 492, endPoint y: 114, distance: 86.7
click at [492, 114] on p "Network: NetMgmt isok-result: {"192.168.122.50":{"failed":{"dns_resolve":" dns_…" at bounding box center [517, 102] width 151 height 128
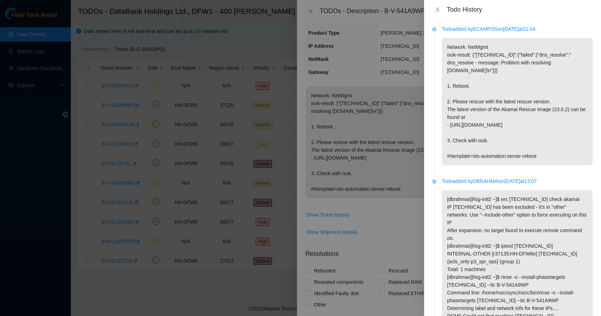
drag, startPoint x: 492, startPoint y: 114, endPoint x: 477, endPoint y: 147, distance: 36.2
click at [477, 147] on p "Network: NetMgmt isok-result: {"192.168.122.50":{"failed":{"dns_resolve":" dns_…" at bounding box center [517, 102] width 151 height 128
click at [439, 13] on div "Todo History" at bounding box center [513, 10] width 160 height 8
click at [439, 12] on icon "close" at bounding box center [438, 10] width 6 height 6
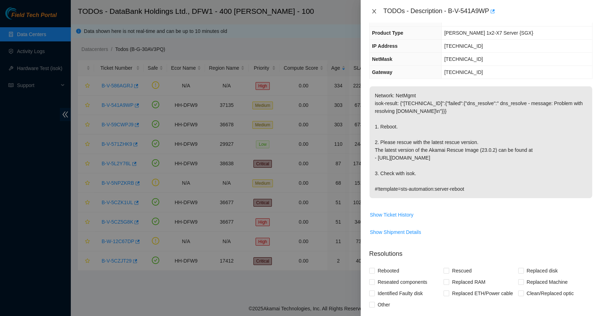
click at [374, 11] on icon "close" at bounding box center [374, 11] width 4 height 4
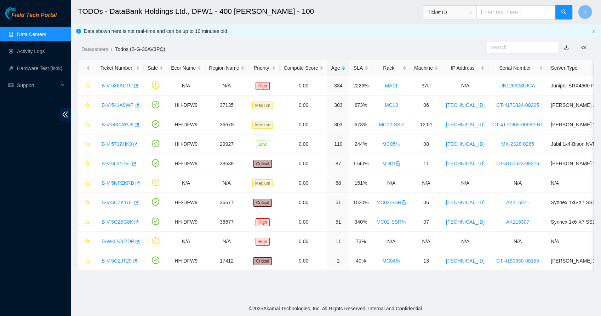
scroll to position [81, 0]
click at [117, 183] on link "B-V-5NPZKRB" at bounding box center [118, 183] width 33 height 6
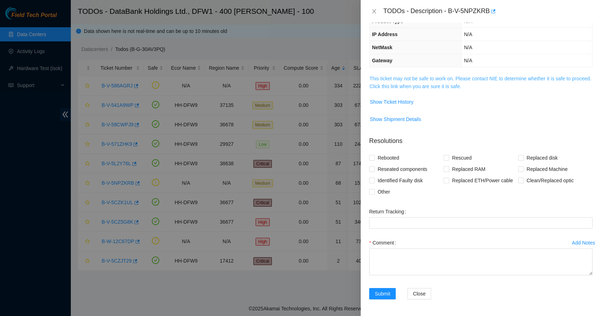
click at [415, 84] on link "This ticket may not be safe to work on. Please contact NIE to determine whether…" at bounding box center [481, 82] width 222 height 13
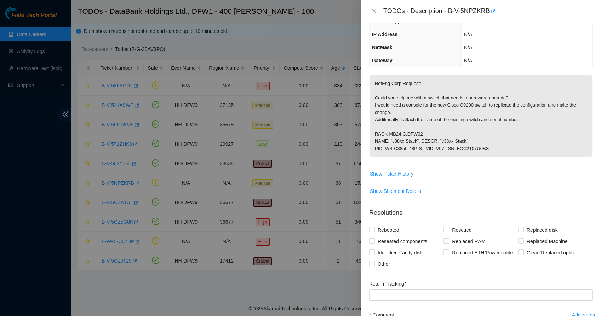
click at [392, 136] on p "NetEng Corp Request: Could you help me with a switch that needs a hardware upgr…" at bounding box center [481, 116] width 223 height 83
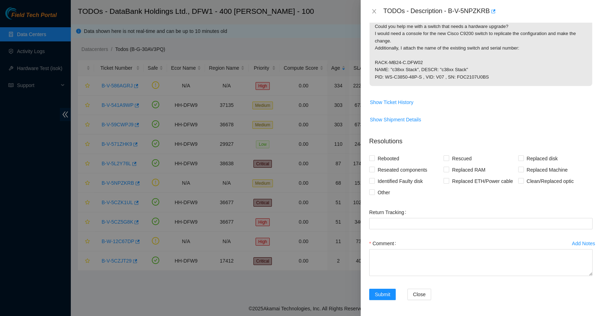
click at [445, 77] on p "NetEng Corp Request: Could you help me with a switch that needs a hardware upgr…" at bounding box center [481, 44] width 223 height 83
click at [483, 78] on p "NetEng Corp Request: Could you help me with a switch that needs a hardware upgr…" at bounding box center [481, 44] width 223 height 83
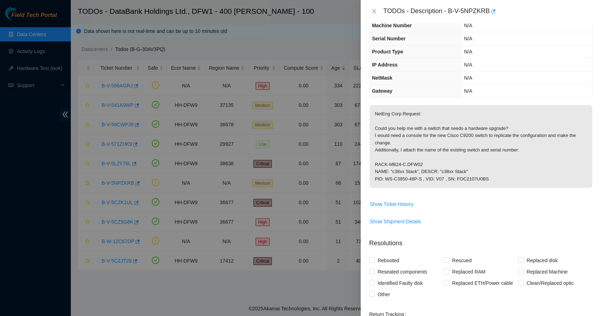
scroll to position [0, 0]
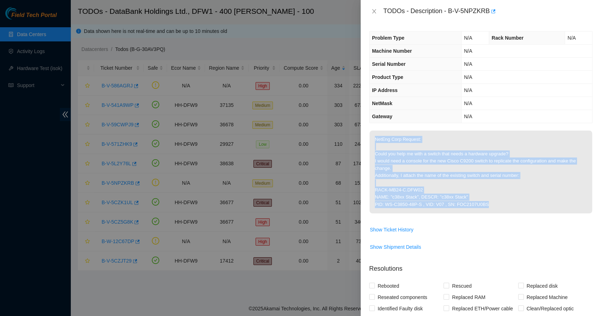
drag, startPoint x: 375, startPoint y: 138, endPoint x: 487, endPoint y: 202, distance: 128.9
click at [487, 202] on p "NetEng Corp Request: Could you help me with a switch that needs a hardware upgr…" at bounding box center [481, 172] width 223 height 83
click at [485, 203] on p "NetEng Corp Request: Could you help me with a switch that needs a hardware upgr…" at bounding box center [481, 172] width 223 height 83
drag, startPoint x: 480, startPoint y: 204, endPoint x: 378, endPoint y: 138, distance: 121.5
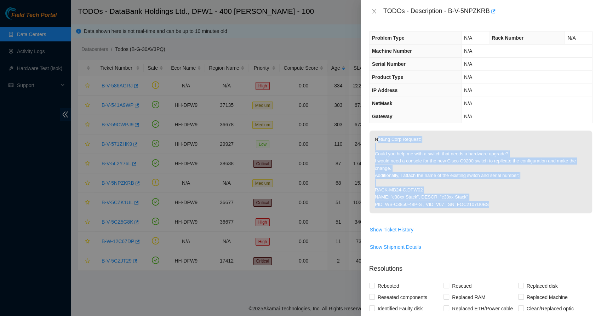
click at [378, 138] on p "NetEng Corp Request: Could you help me with a switch that needs a hardware upgr…" at bounding box center [481, 172] width 223 height 83
click at [375, 150] on p "NetEng Corp Request: Could you help me with a switch that needs a hardware upgr…" at bounding box center [481, 172] width 223 height 83
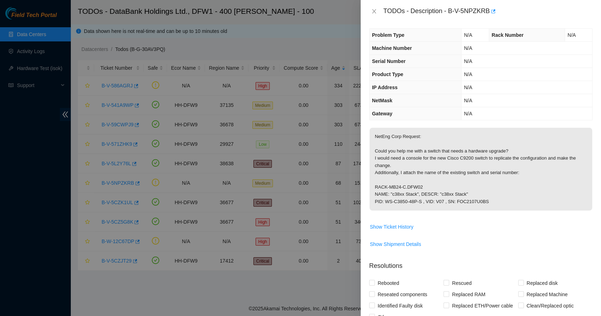
scroll to position [10, 0]
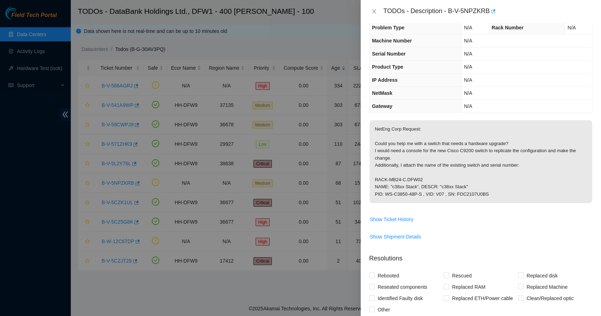
click at [384, 189] on p "NetEng Corp Request: Could you help me with a switch that needs a hardware upgr…" at bounding box center [481, 161] width 223 height 83
click at [384, 190] on p "NetEng Corp Request: Could you help me with a switch that needs a hardware upgr…" at bounding box center [481, 161] width 223 height 83
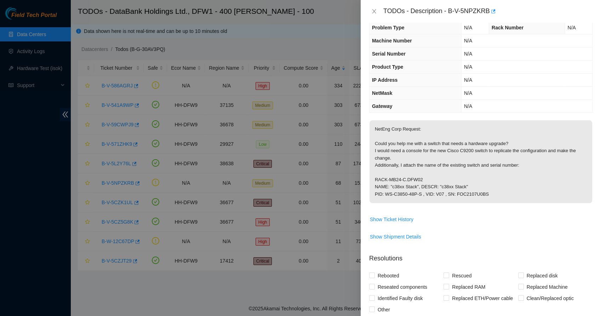
drag, startPoint x: 384, startPoint y: 190, endPoint x: 383, endPoint y: 195, distance: 5.4
click at [383, 195] on p "NetEng Corp Request: Could you help me with a switch that needs a hardware upgr…" at bounding box center [481, 161] width 223 height 83
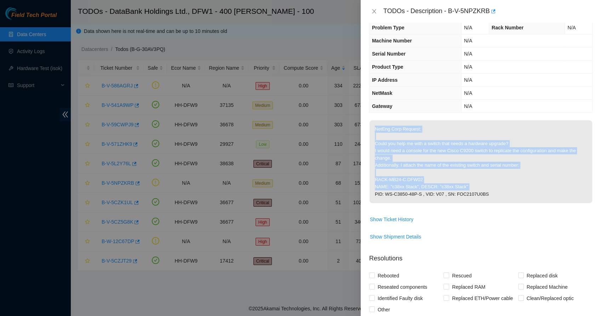
click at [383, 195] on p "NetEng Corp Request: Could you help me with a switch that needs a hardware upgr…" at bounding box center [481, 161] width 223 height 83
drag, startPoint x: 383, startPoint y: 195, endPoint x: 378, endPoint y: 195, distance: 5.0
click at [378, 195] on p "NetEng Corp Request: Could you help me with a switch that needs a hardware upgr…" at bounding box center [481, 161] width 223 height 83
click at [373, 195] on p "NetEng Corp Request: Could you help me with a switch that needs a hardware upgr…" at bounding box center [481, 161] width 223 height 83
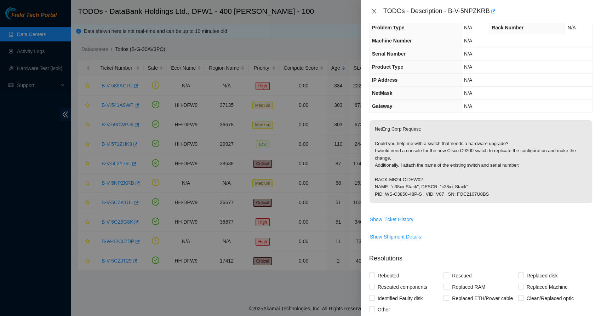
click at [374, 13] on icon "close" at bounding box center [375, 12] width 6 height 6
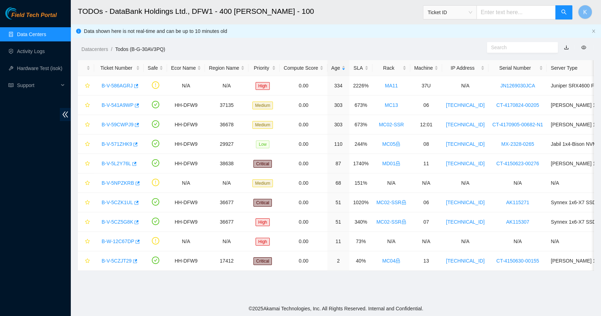
click at [208, 299] on main "TODOs - DataBank Holdings Ltd., DFW1 - 400 S. Akard - 100 Ticket ID K Data show…" at bounding box center [336, 150] width 531 height 301
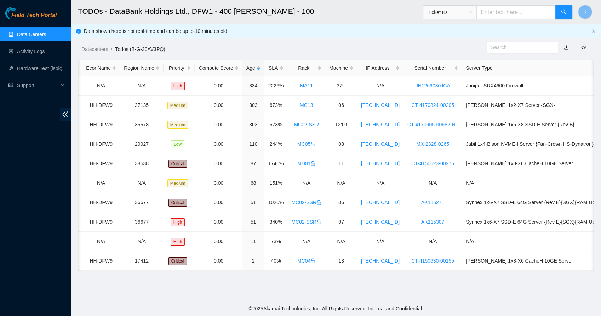
scroll to position [0, 0]
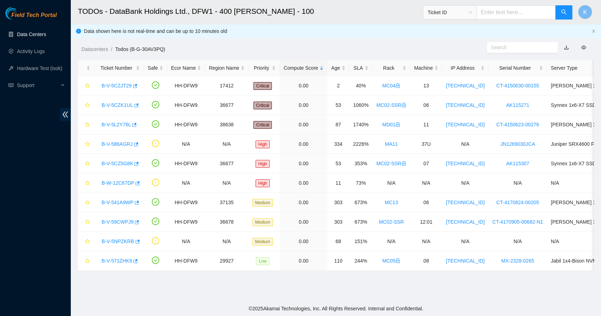
click at [37, 27] on ul "Data Centers Activity Logs Hardware Test (isok) Support" at bounding box center [35, 60] width 71 height 68
click at [37, 32] on link "Data Centers" at bounding box center [31, 35] width 29 height 6
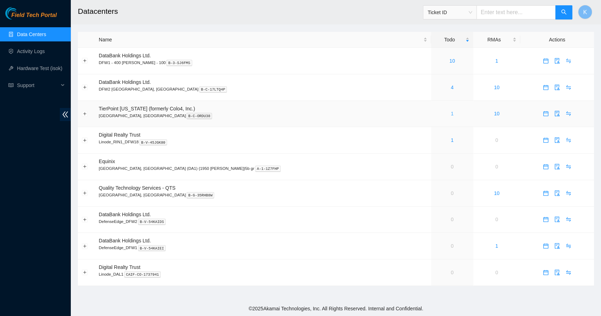
click at [451, 114] on link "1" at bounding box center [452, 114] width 3 height 6
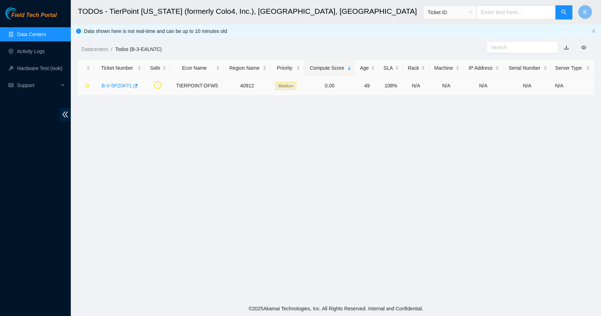
click at [116, 89] on div "B-V-5PZ0KTL" at bounding box center [119, 85] width 43 height 11
click at [117, 85] on link "B-V-5PZ0KTL" at bounding box center [117, 86] width 30 height 6
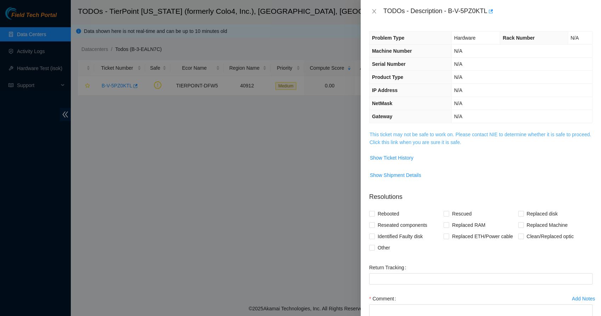
click at [418, 136] on link "This ticket may not be safe to work on. Please contact NIE to determine whether…" at bounding box center [481, 138] width 222 height 13
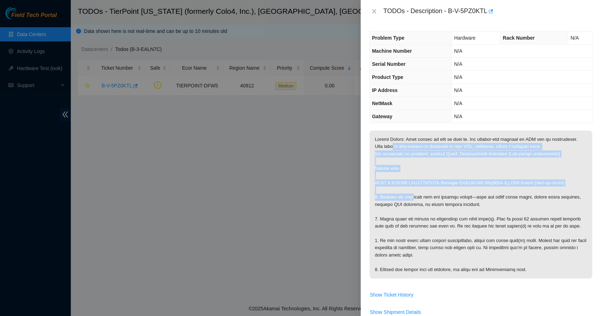
drag, startPoint x: 411, startPoint y: 194, endPoint x: 413, endPoint y: 200, distance: 6.4
click at [413, 200] on p at bounding box center [481, 205] width 223 height 148
click at [401, 197] on p at bounding box center [481, 205] width 223 height 148
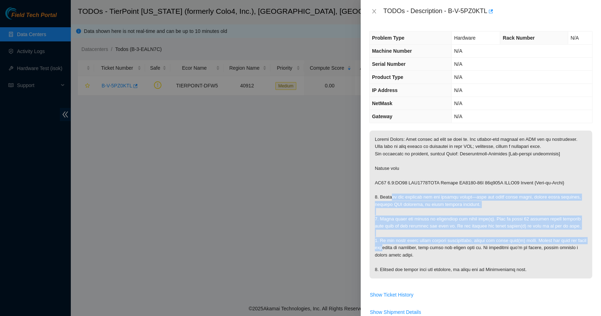
drag, startPoint x: 391, startPoint y: 198, endPoint x: 395, endPoint y: 244, distance: 46.2
click at [395, 244] on p at bounding box center [481, 205] width 223 height 148
click at [394, 244] on p at bounding box center [481, 205] width 223 height 148
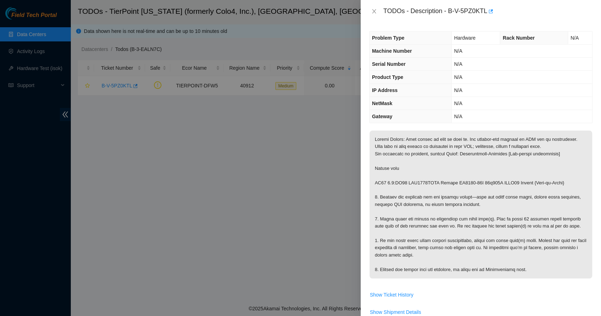
click at [389, 198] on p at bounding box center [481, 205] width 223 height 148
click at [374, 10] on icon "close" at bounding box center [375, 12] width 6 height 6
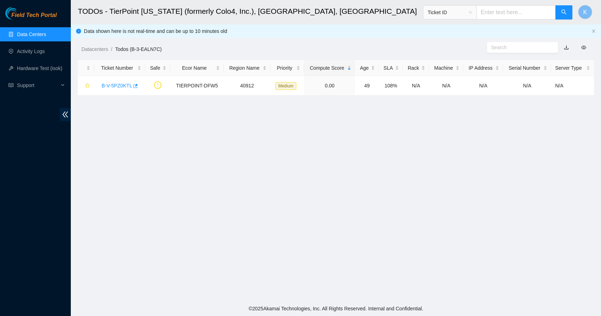
click at [39, 32] on link "Data Centers" at bounding box center [31, 35] width 29 height 6
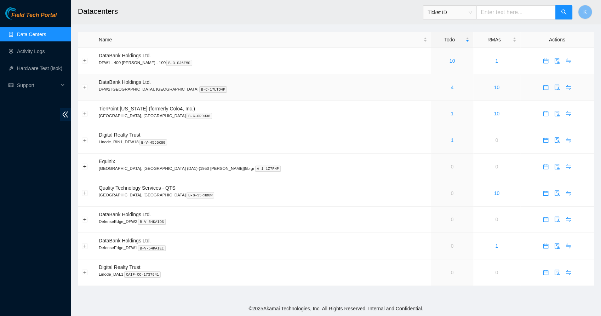
click at [451, 88] on link "4" at bounding box center [452, 88] width 3 height 6
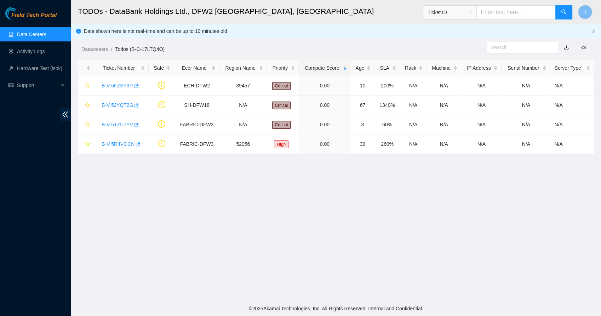
click at [502, 49] on input "text" at bounding box center [519, 48] width 57 height 8
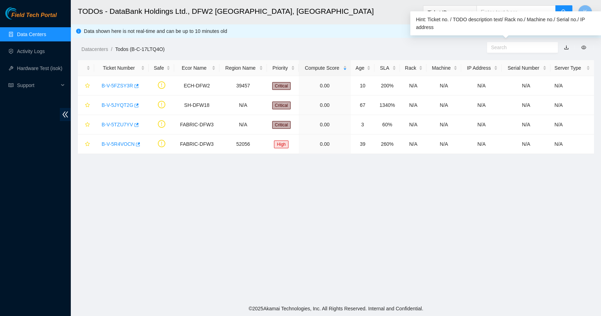
paste input "B-V-5FZSY3R"
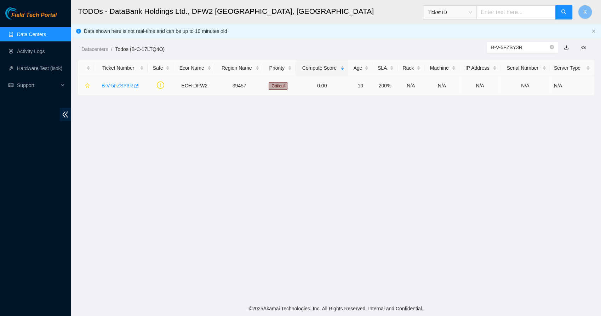
type input "B-V-5FZSY3R"
click at [116, 86] on link "B-V-5FZSY3R" at bounding box center [118, 86] width 32 height 6
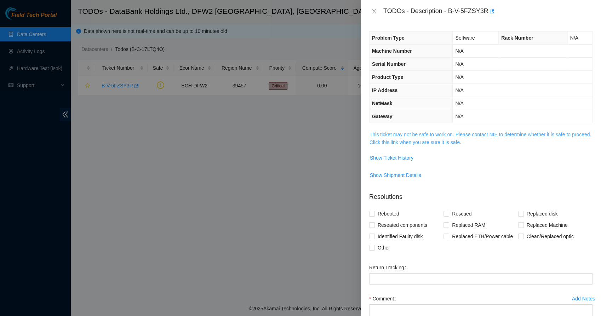
click at [417, 136] on link "This ticket may not be safe to work on. Please contact NIE to determine whether…" at bounding box center [481, 138] width 222 height 13
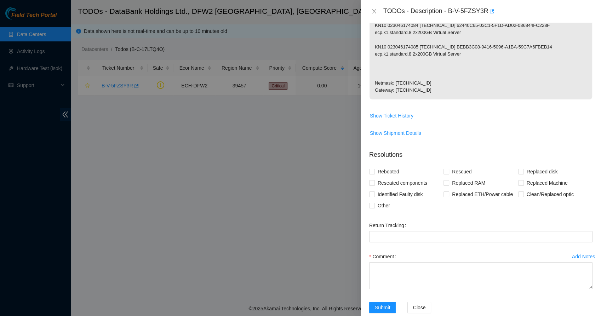
scroll to position [158, 0]
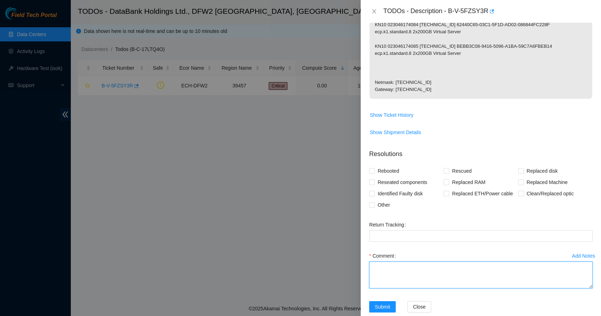
click at [396, 267] on textarea "Comment" at bounding box center [481, 275] width 224 height 27
type textarea "Per NIE, FTs does not handle virtual servers."
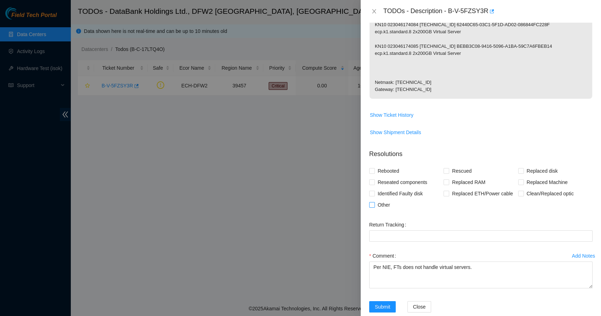
click at [374, 205] on input "Other" at bounding box center [371, 204] width 5 height 5
checkbox input "true"
click at [381, 305] on span "Submit" at bounding box center [383, 307] width 16 height 8
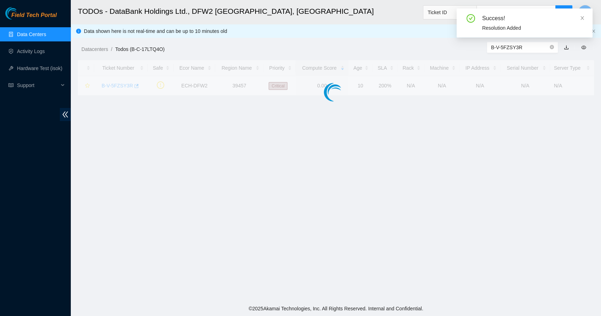
scroll to position [79, 0]
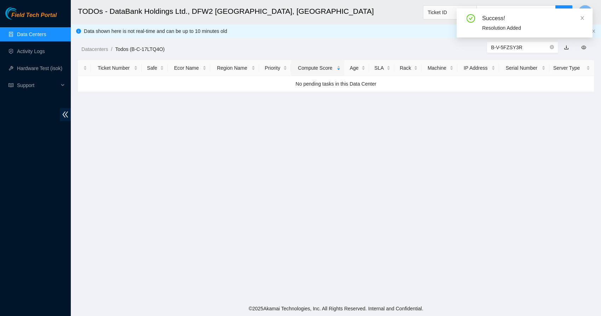
click at [38, 33] on link "Data Centers" at bounding box center [31, 35] width 29 height 6
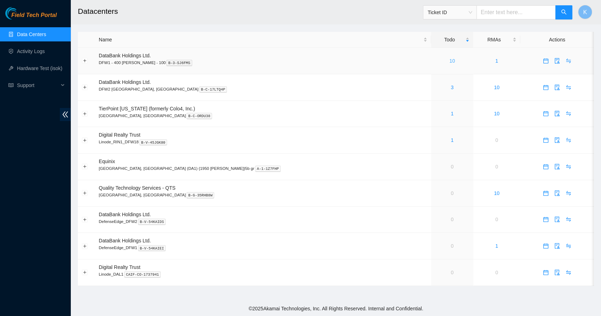
click at [450, 60] on link "10" at bounding box center [453, 61] width 6 height 6
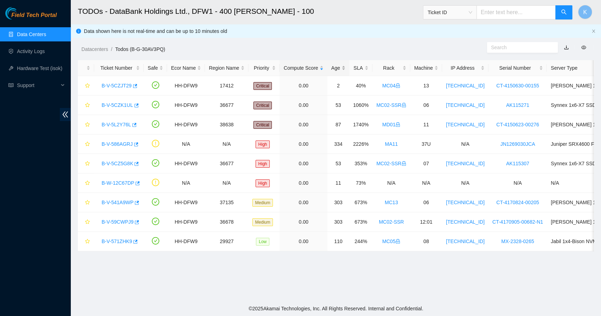
click at [333, 67] on div "Age" at bounding box center [339, 68] width 14 height 8
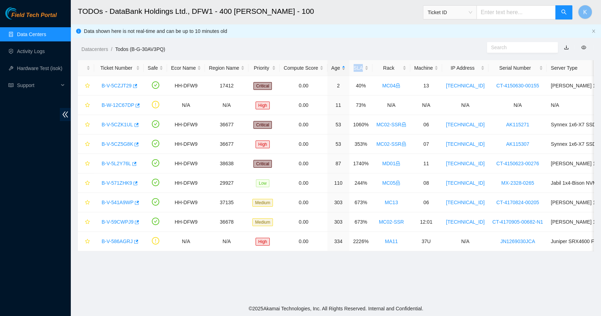
click at [333, 67] on div "Age" at bounding box center [339, 68] width 14 height 8
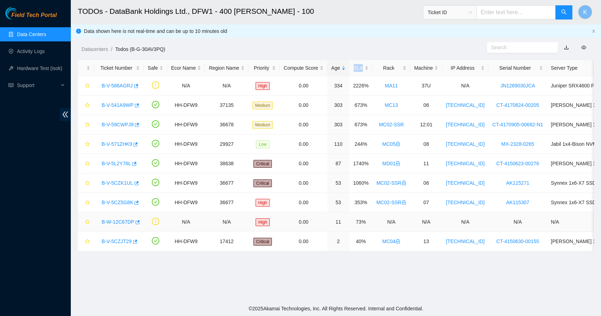
click at [124, 219] on link "B-W-12C67DP" at bounding box center [118, 222] width 33 height 6
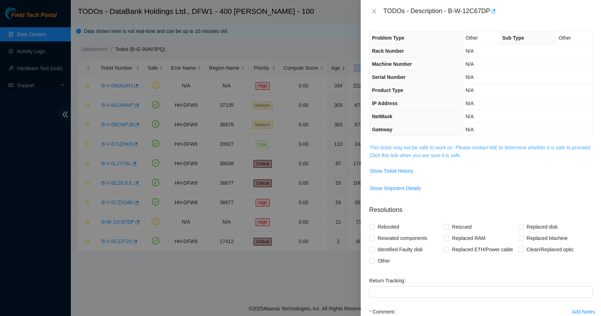
click at [396, 156] on link "This ticket may not be safe to work on. Please contact NIE to determine whether…" at bounding box center [481, 151] width 222 height 13
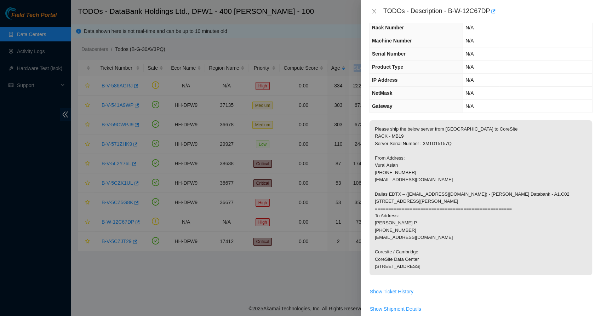
scroll to position [23, 0]
click at [372, 10] on icon "close" at bounding box center [375, 12] width 6 height 6
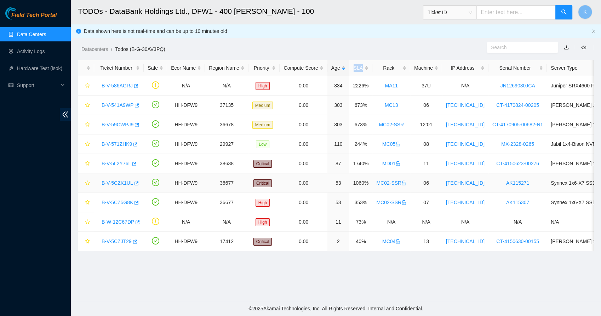
scroll to position [31, 0]
click at [269, 295] on main "TODOs - DataBank Holdings Ltd., DFW1 - 400 [PERSON_NAME] - 100 Ticket ID K Data…" at bounding box center [336, 150] width 531 height 301
